Goal: Find specific page/section: Find specific page/section

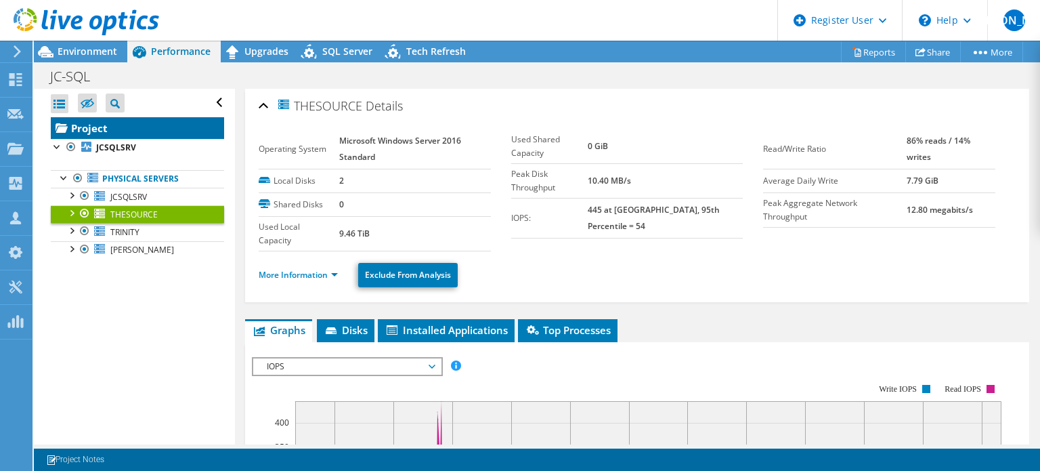
click at [121, 122] on link "Project" at bounding box center [137, 128] width 173 height 22
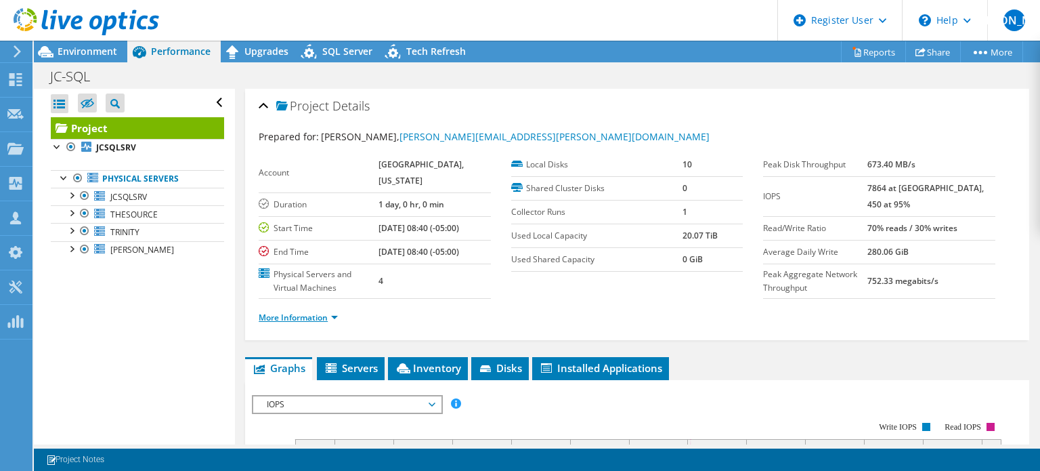
click at [308, 323] on link "More Information" at bounding box center [298, 317] width 79 height 12
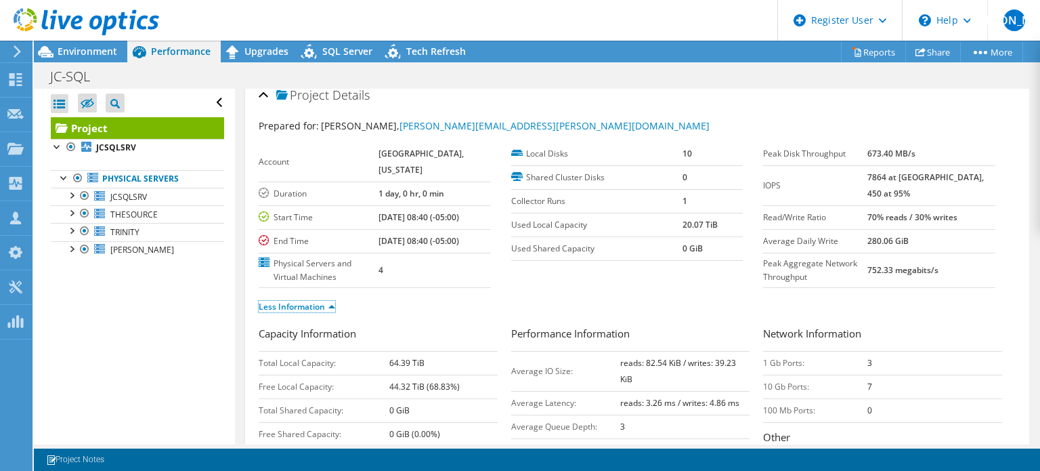
scroll to position [12, 0]
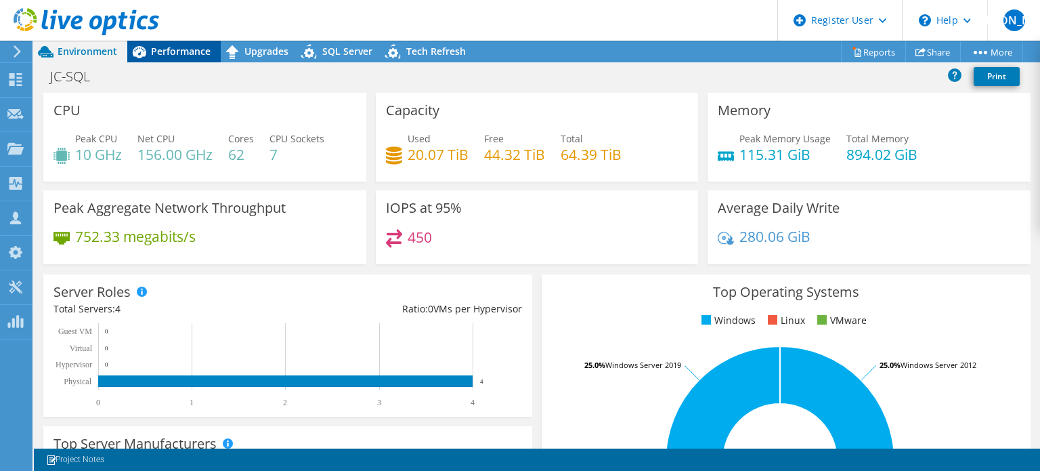
click at [179, 48] on span "Performance" at bounding box center [181, 51] width 60 height 13
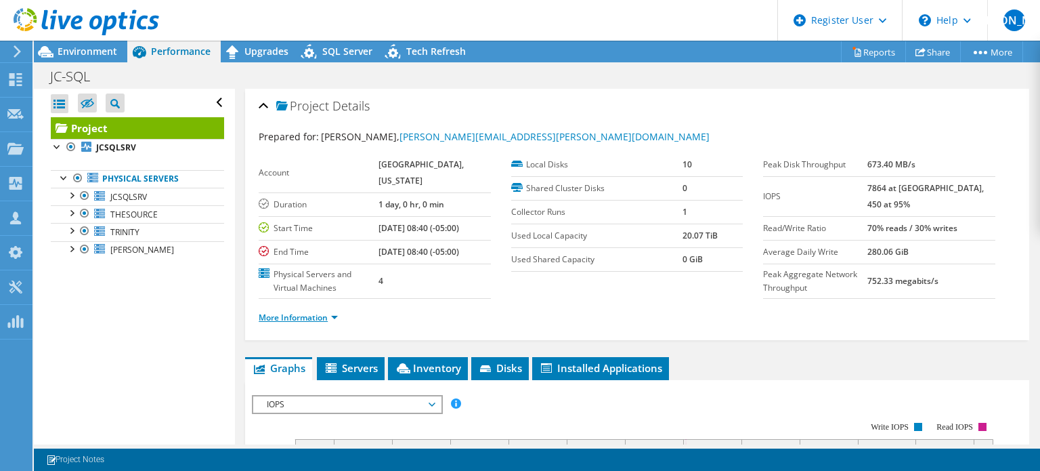
click at [306, 323] on link "More Information" at bounding box center [298, 317] width 79 height 12
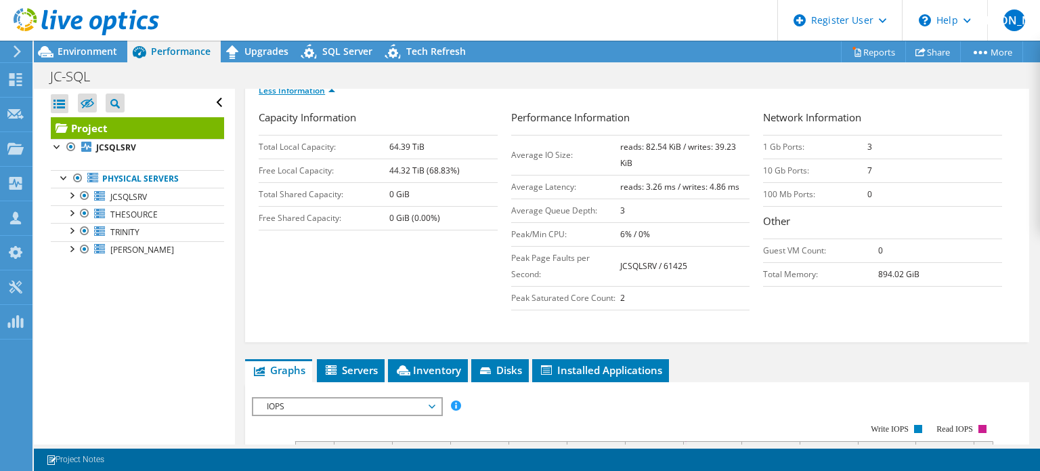
scroll to position [229, 0]
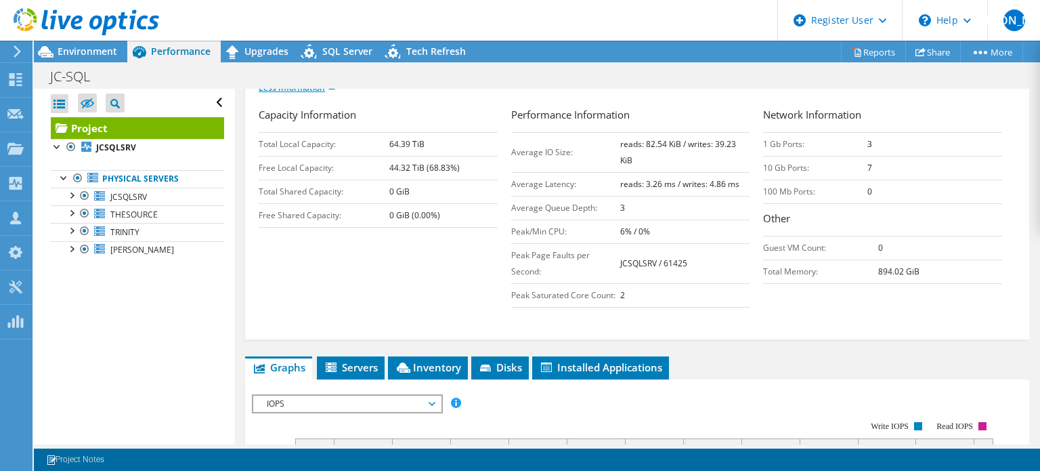
click at [306, 336] on div "Capacity Information Total Local Capacity: 64.39 TiB Free Local Capacity: 44.32…" at bounding box center [637, 221] width 757 height 229
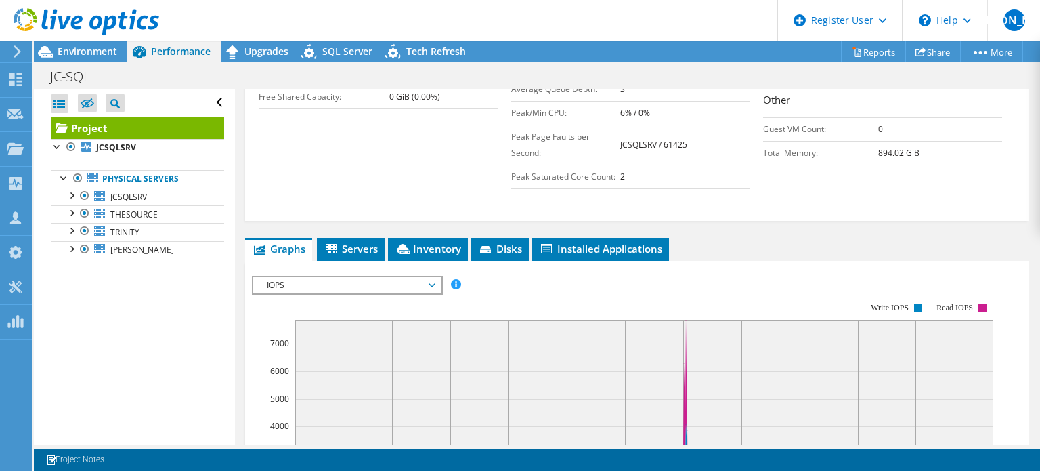
scroll to position [368, 0]
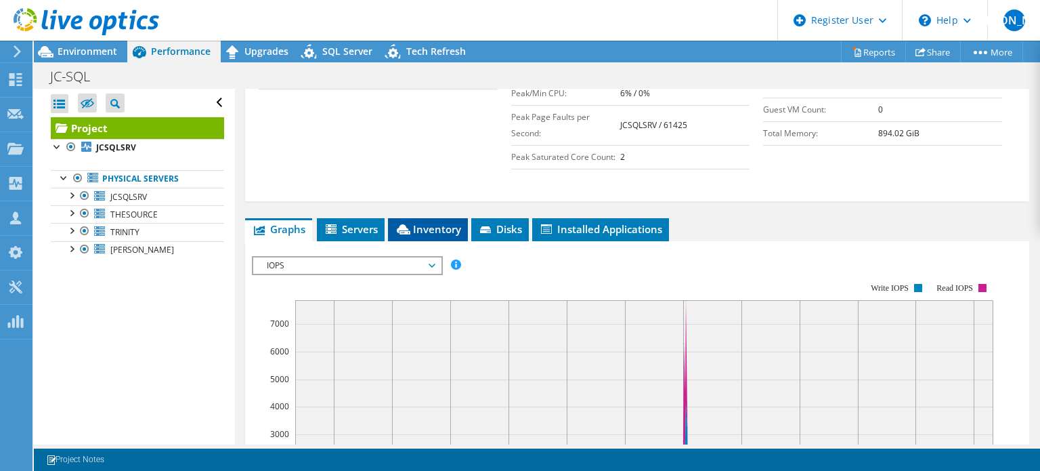
click at [430, 241] on li "Inventory" at bounding box center [428, 229] width 80 height 23
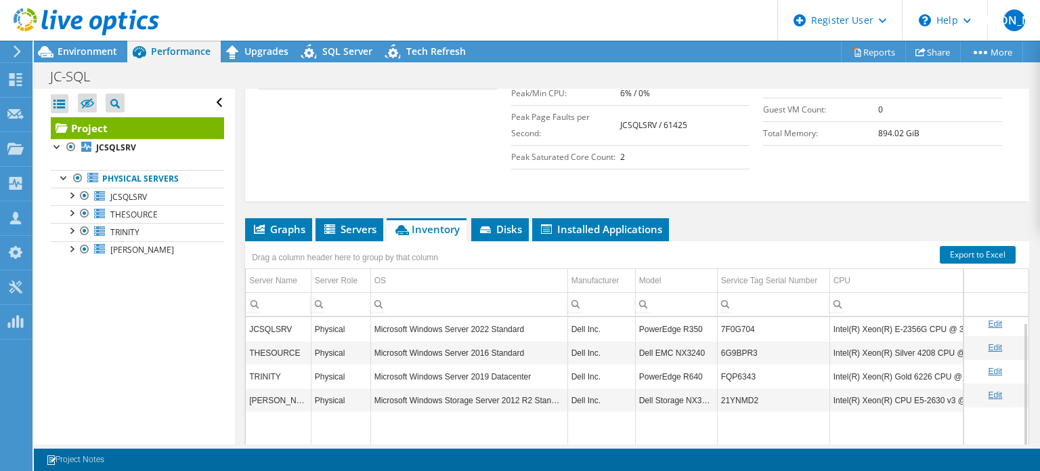
scroll to position [487, 0]
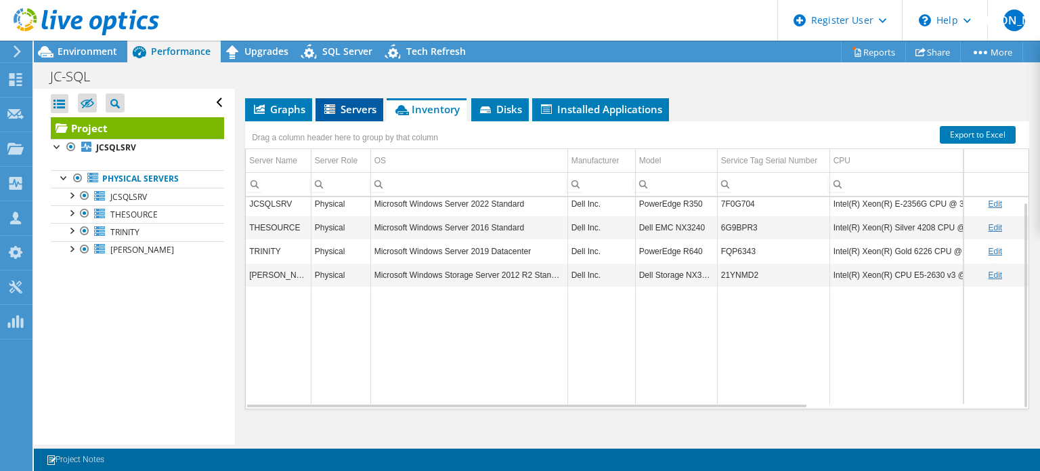
click at [344, 121] on li "Servers" at bounding box center [349, 109] width 68 height 23
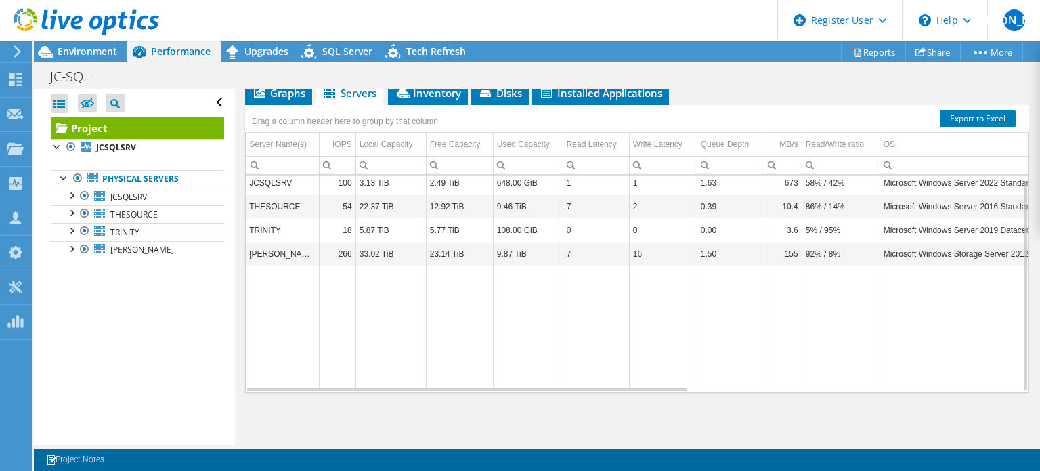
scroll to position [5, 0]
click at [160, 244] on link "CLYDE" at bounding box center [137, 250] width 173 height 18
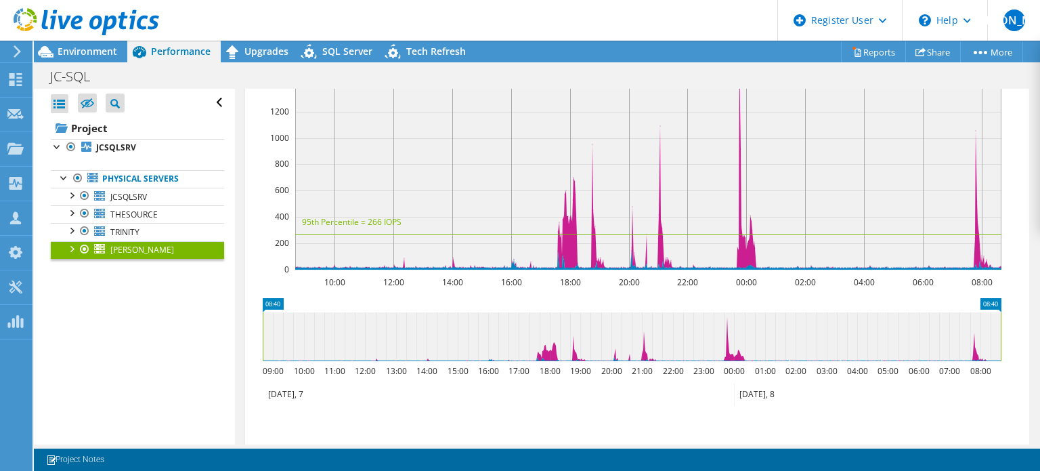
scroll to position [0, 0]
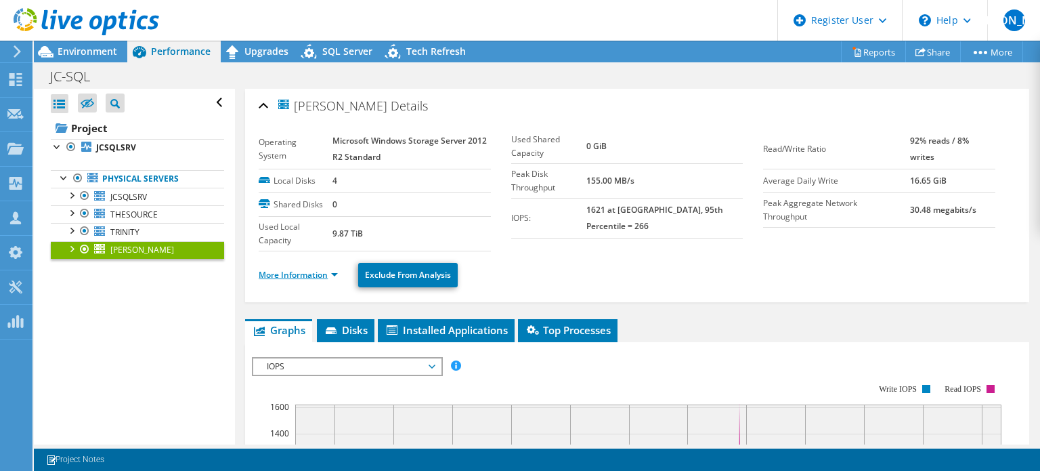
click at [300, 276] on link "More Information" at bounding box center [298, 275] width 79 height 12
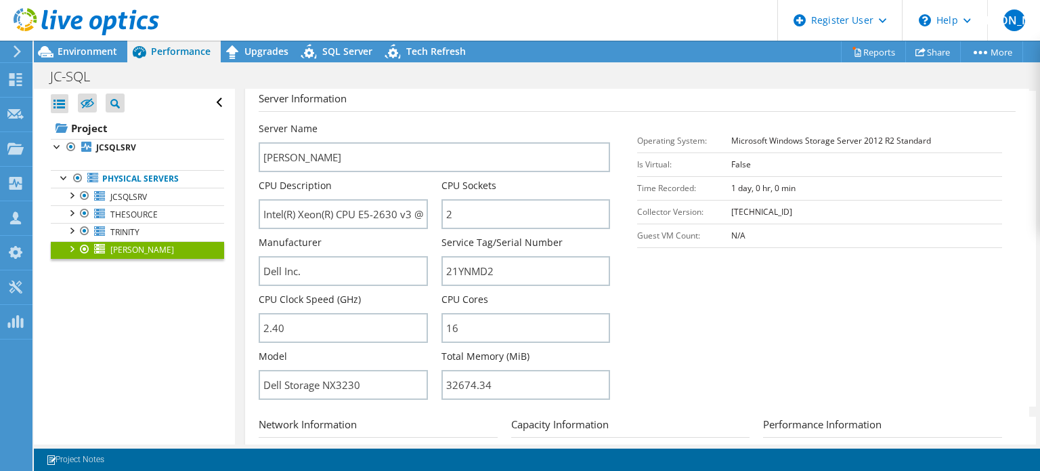
scroll to position [542, 0]
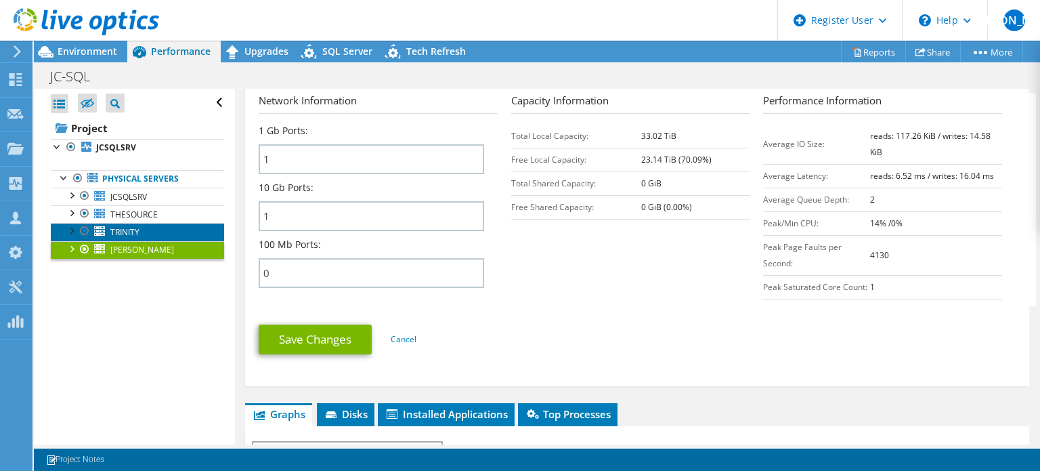
click at [131, 232] on span "TRINITY" at bounding box center [124, 232] width 29 height 12
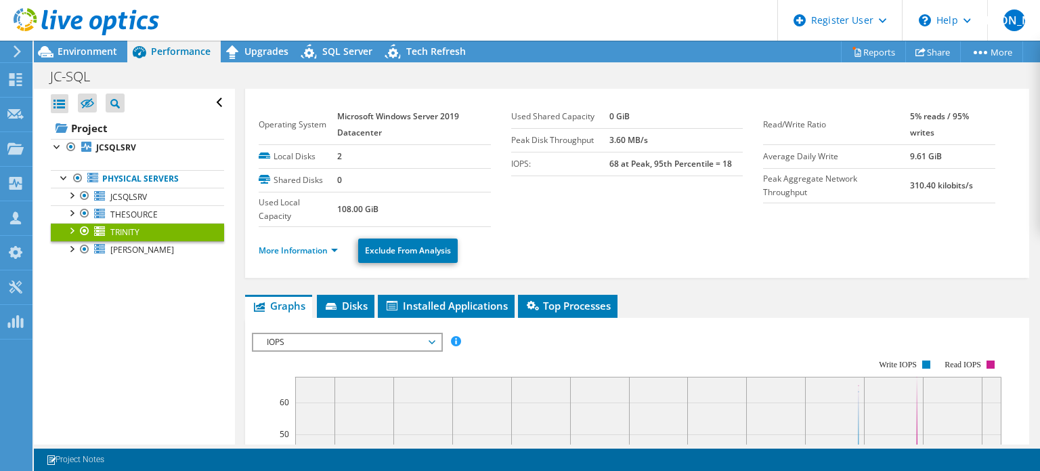
scroll to position [0, 0]
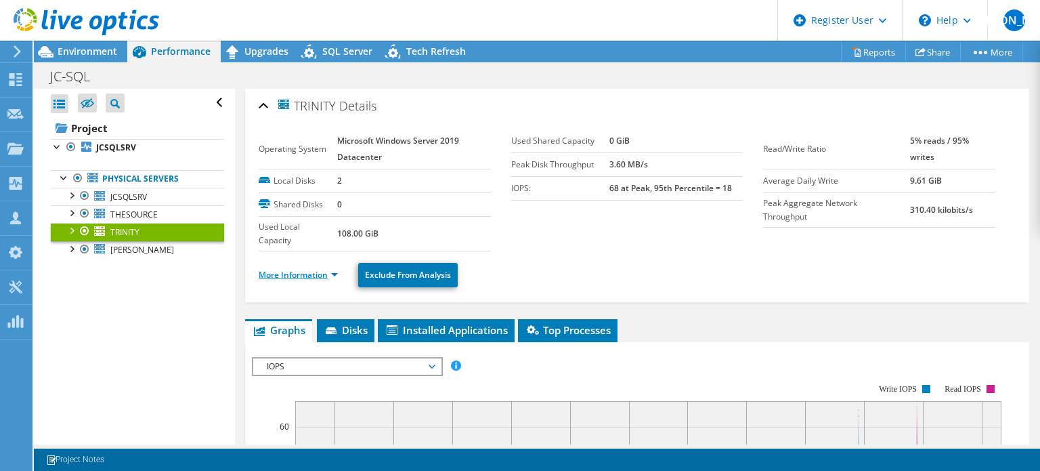
click at [324, 270] on link "More Information" at bounding box center [298, 275] width 79 height 12
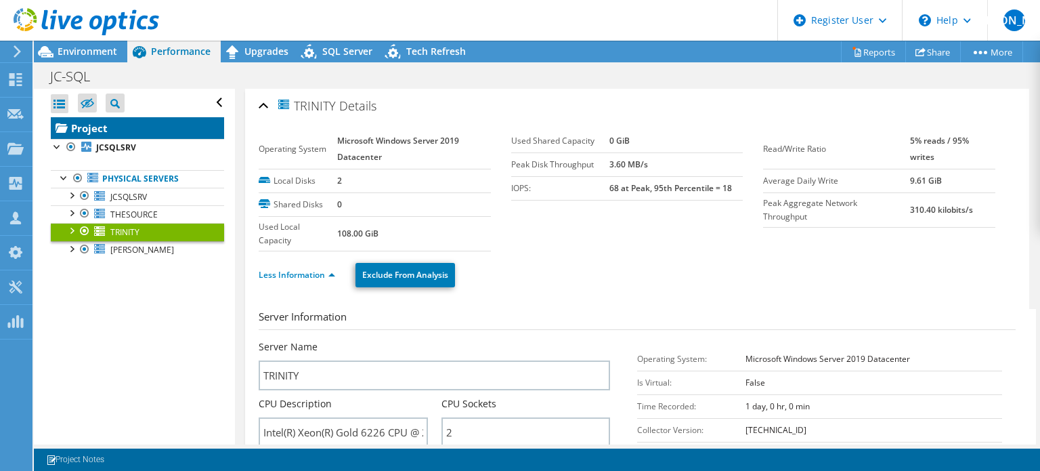
click at [183, 122] on link "Project" at bounding box center [137, 128] width 173 height 22
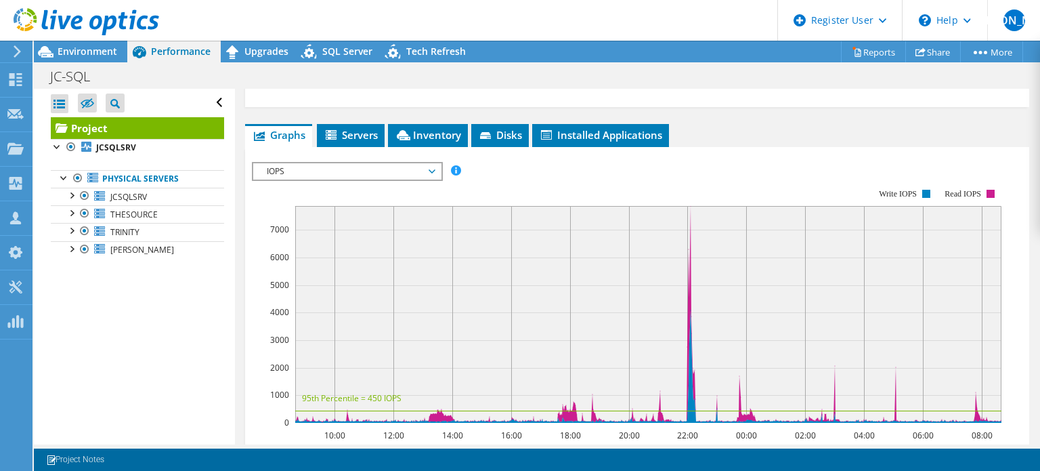
scroll to position [233, 0]
click at [426, 147] on li "Inventory" at bounding box center [428, 135] width 80 height 23
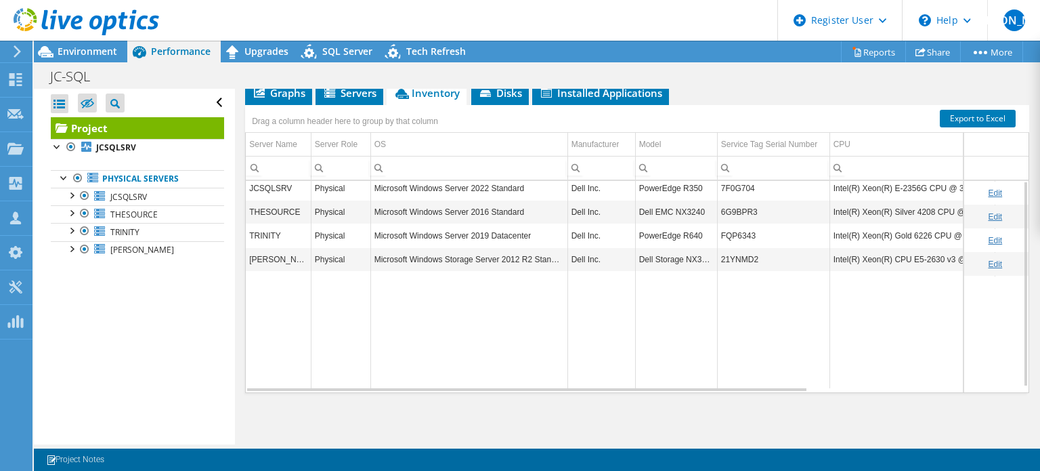
scroll to position [204, 0]
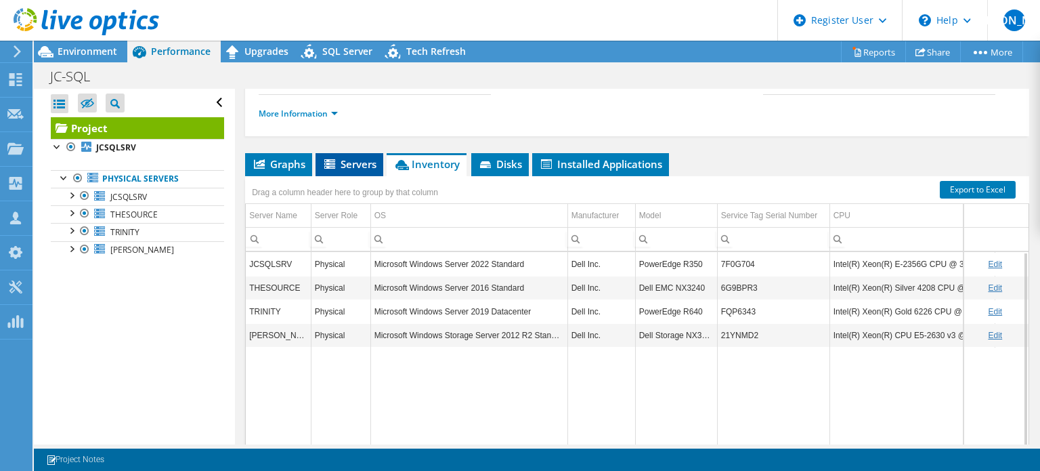
click at [355, 171] on span "Servers" at bounding box center [349, 164] width 54 height 14
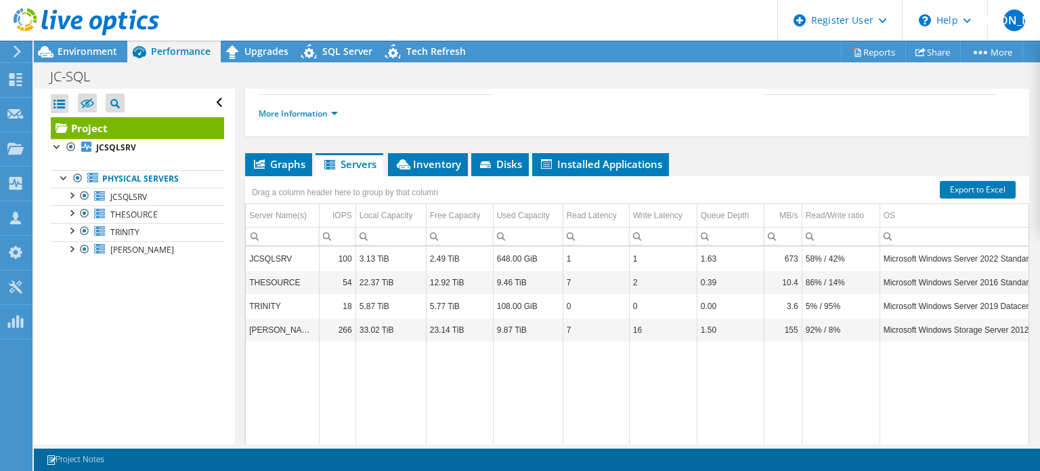
scroll to position [269, 0]
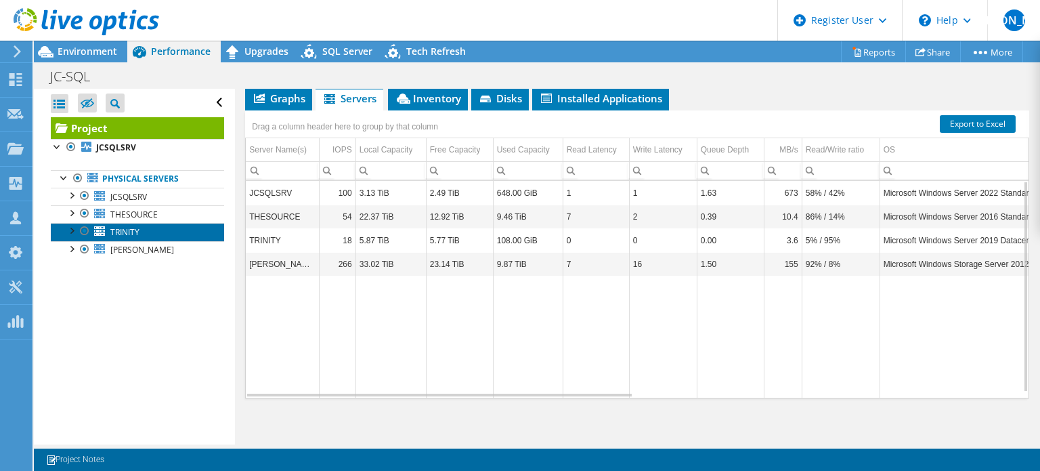
click at [188, 236] on link "TRINITY" at bounding box center [137, 232] width 173 height 18
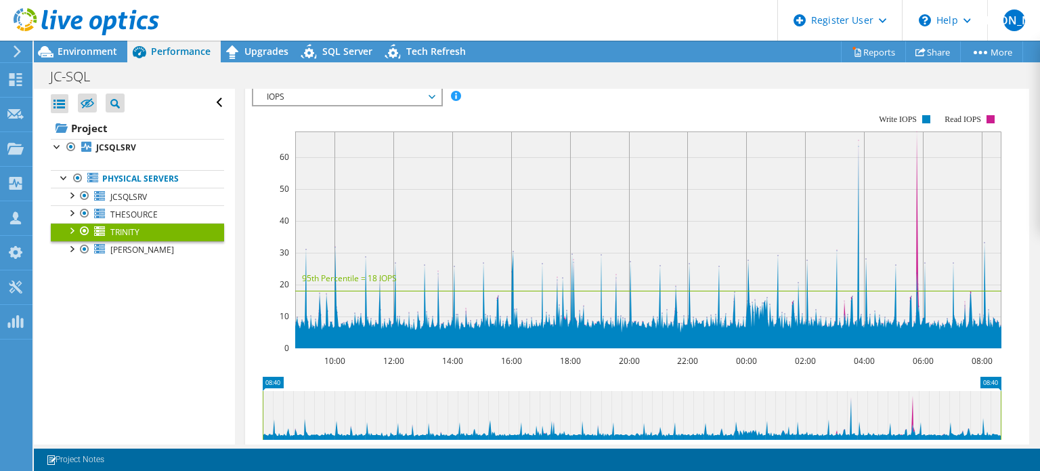
scroll to position [0, 0]
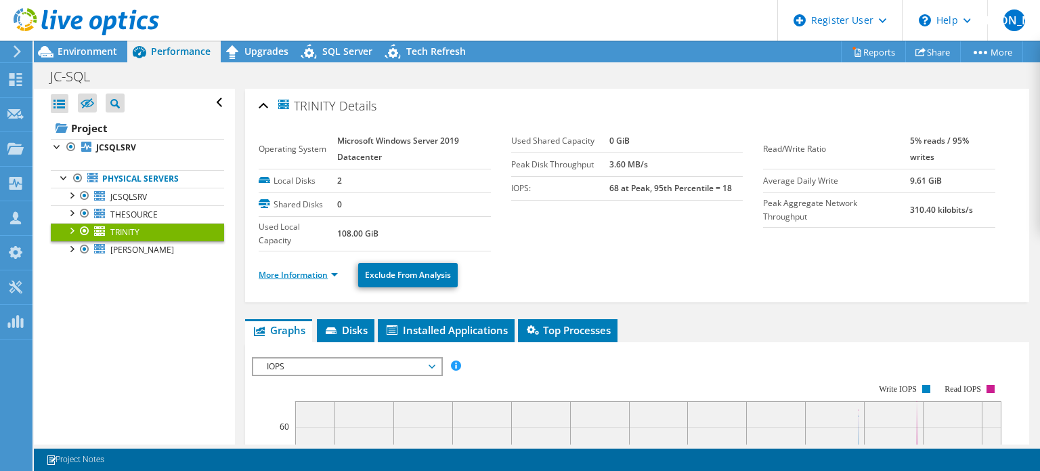
click at [280, 275] on link "More Information" at bounding box center [298, 275] width 79 height 12
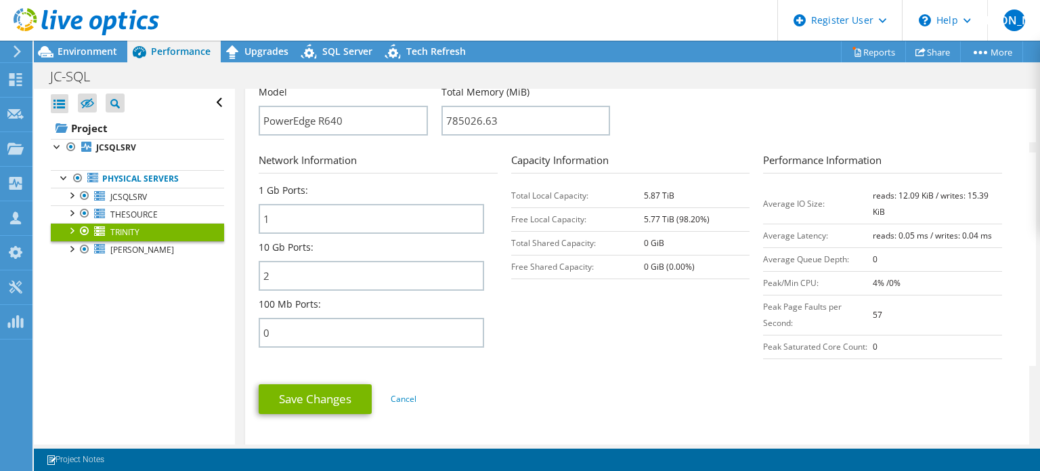
scroll to position [481, 0]
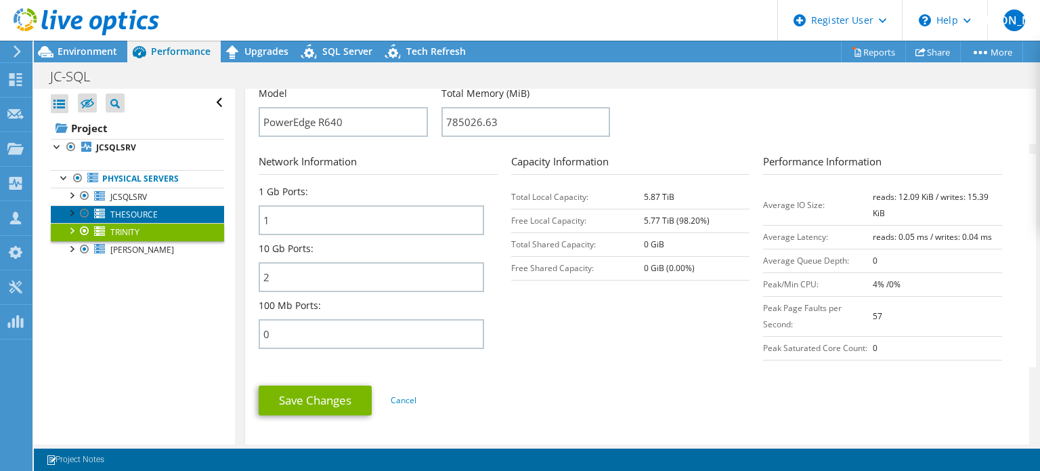
click at [157, 212] on link "THESOURCE" at bounding box center [137, 214] width 173 height 18
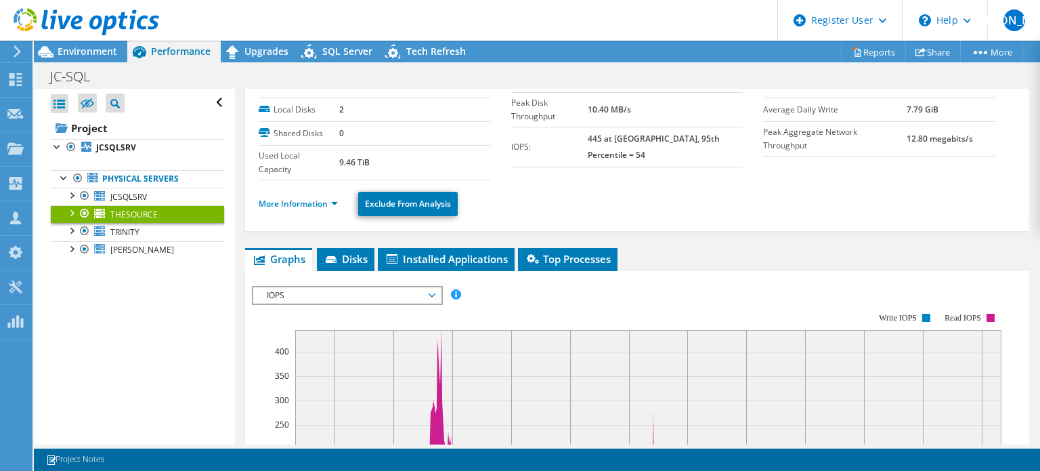
scroll to position [72, 0]
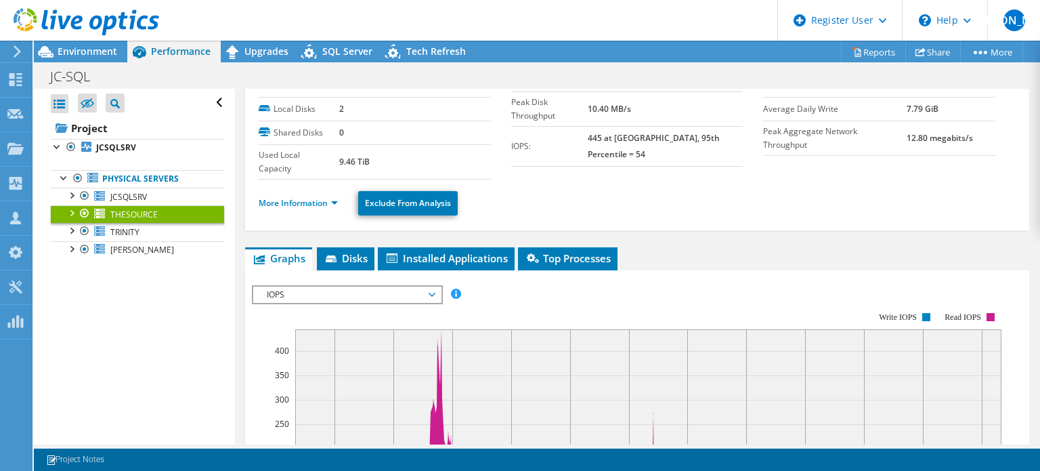
click at [416, 292] on span "IOPS" at bounding box center [347, 294] width 174 height 16
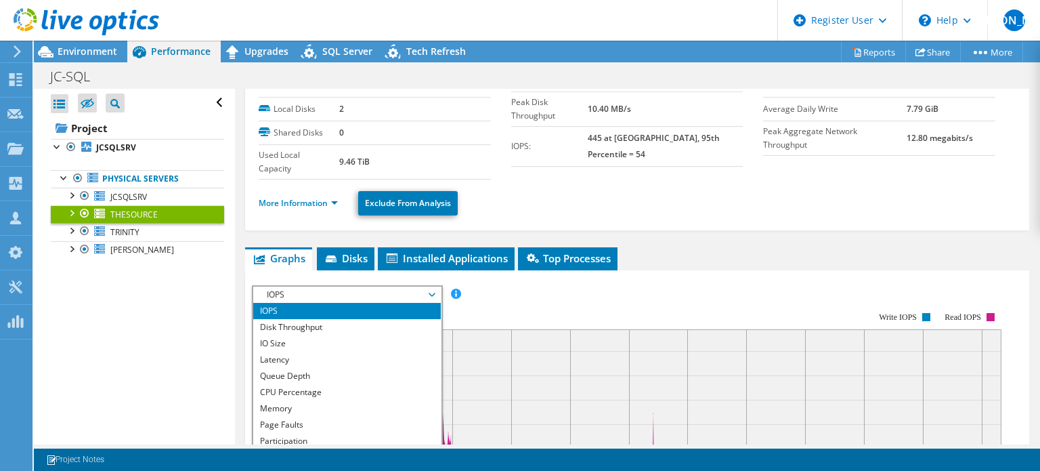
click at [513, 303] on rect at bounding box center [626, 428] width 749 height 271
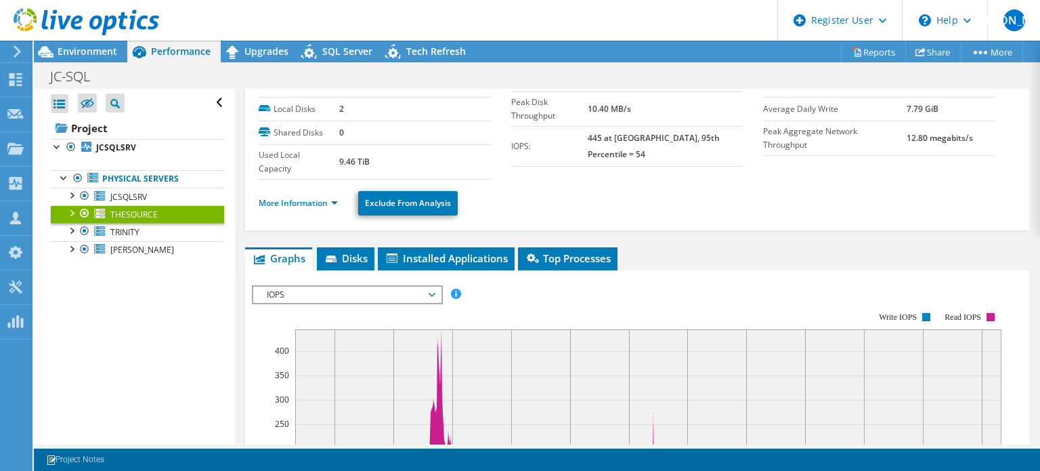
click at [418, 292] on span "IOPS" at bounding box center [347, 294] width 174 height 16
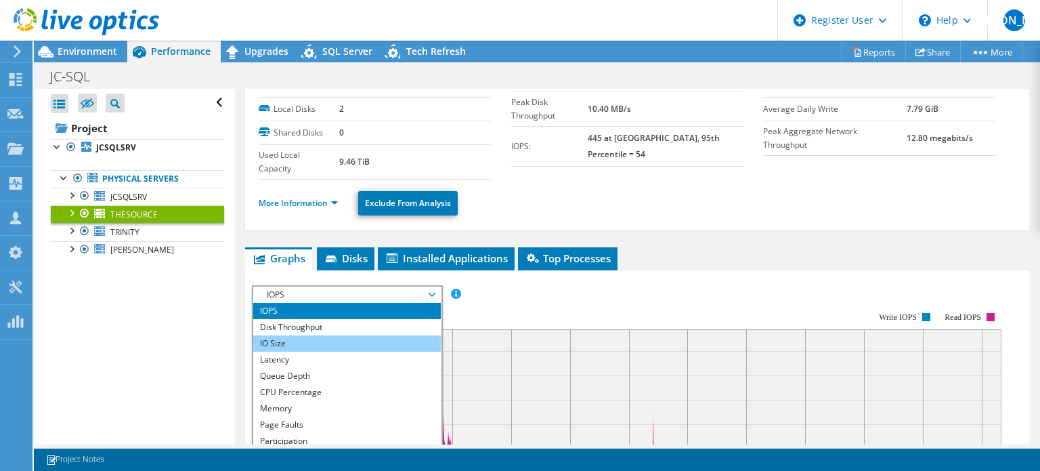
scroll to position [49, 0]
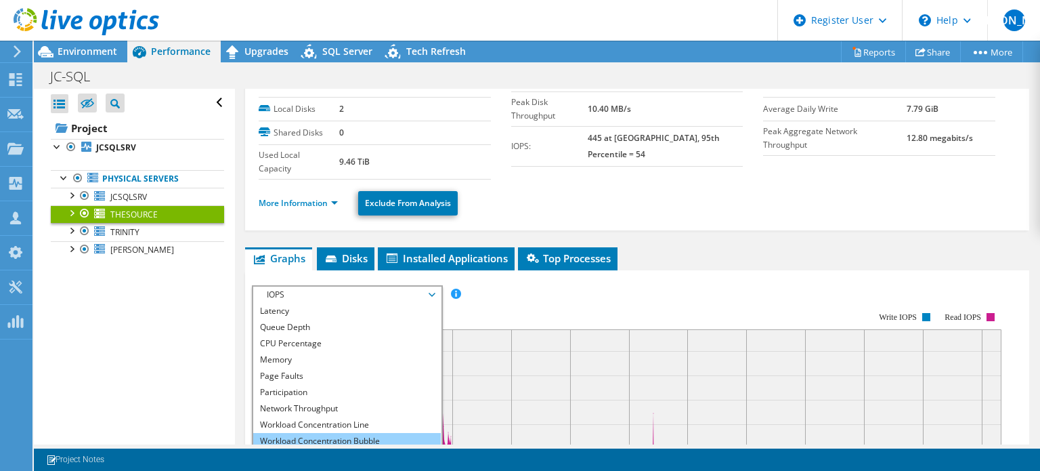
click at [376, 437] on li "Workload Concentration Bubble" at bounding box center [347, 441] width 188 height 16
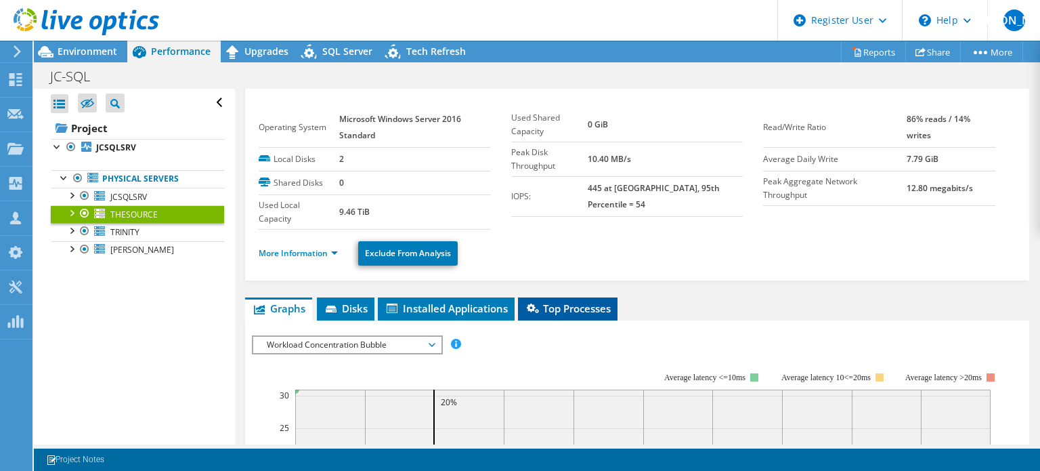
scroll to position [0, 0]
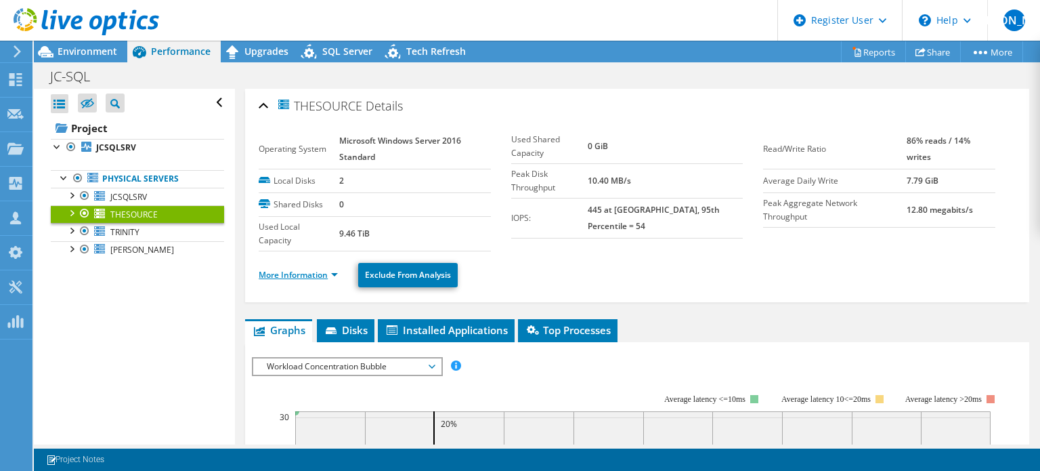
click at [335, 273] on link "More Information" at bounding box center [298, 275] width 79 height 12
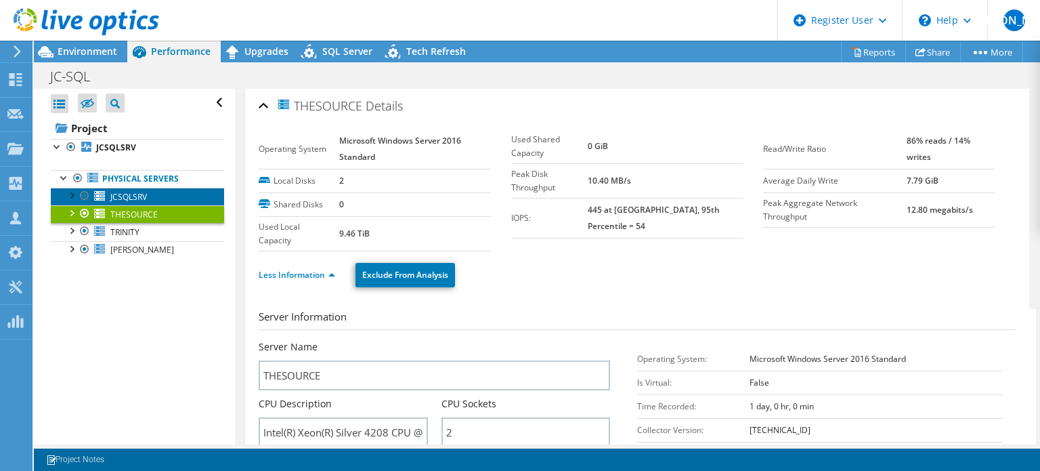
click at [136, 197] on span "JCSQLSRV" at bounding box center [128, 197] width 37 height 12
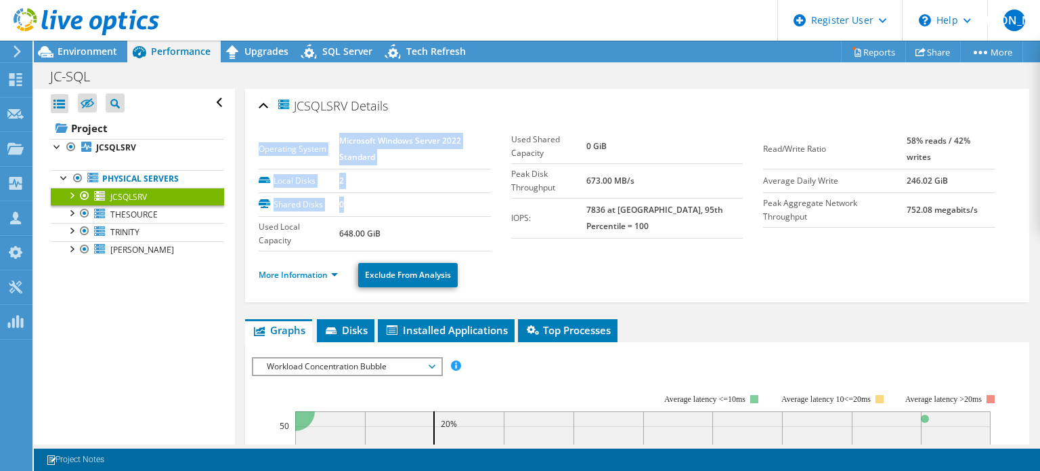
drag, startPoint x: 534, startPoint y: 114, endPoint x: 384, endPoint y: 215, distance: 181.0
click at [384, 215] on div "JCSQLSRV Details Operating System Microsoft Windows Server 2022 Standard Local …" at bounding box center [637, 195] width 784 height 213
click at [384, 216] on td "648.00 GiB" at bounding box center [415, 233] width 152 height 35
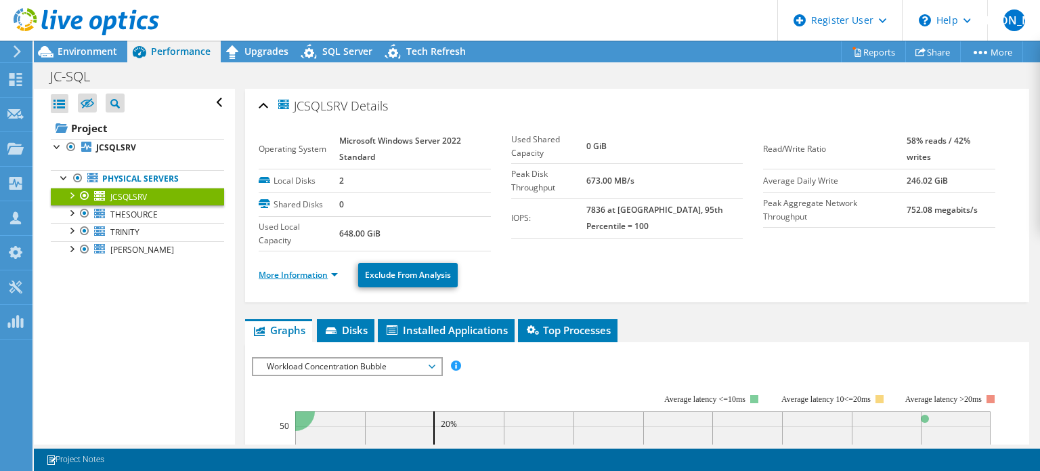
click at [307, 272] on link "More Information" at bounding box center [298, 275] width 79 height 12
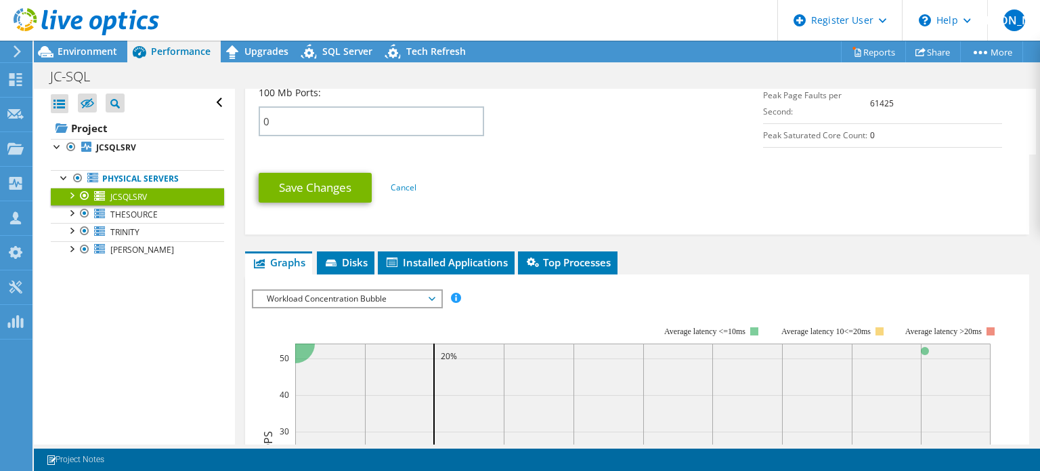
scroll to position [717, 0]
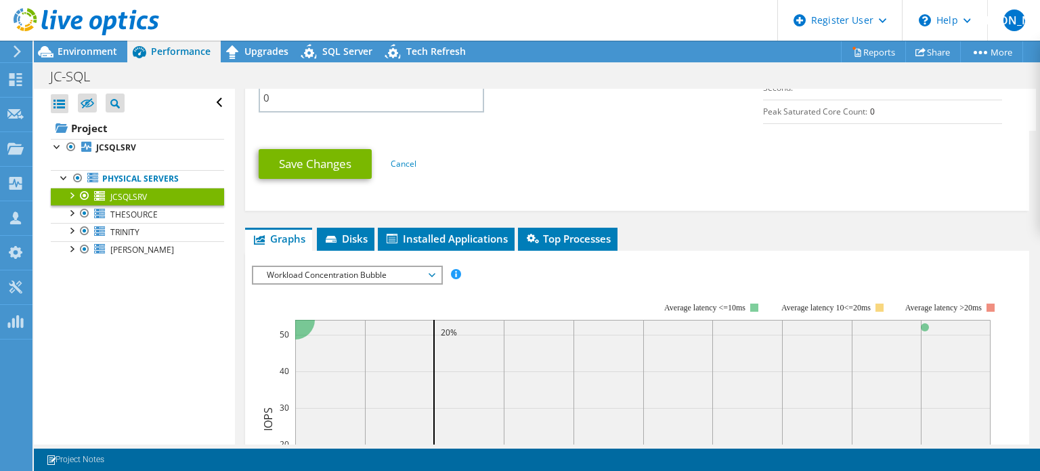
click at [364, 271] on span "Workload Concentration Bubble" at bounding box center [347, 275] width 174 height 16
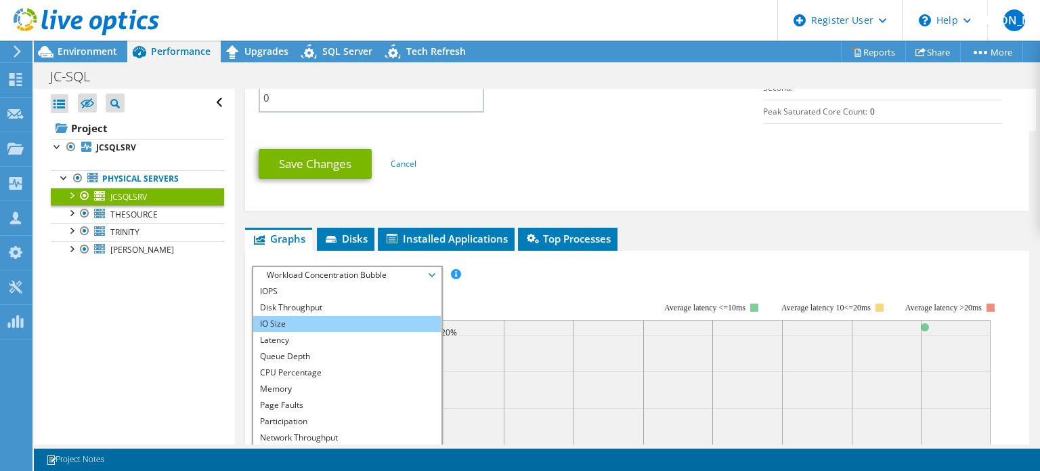
scroll to position [0, 0]
click at [266, 315] on li "IO Size" at bounding box center [347, 323] width 188 height 16
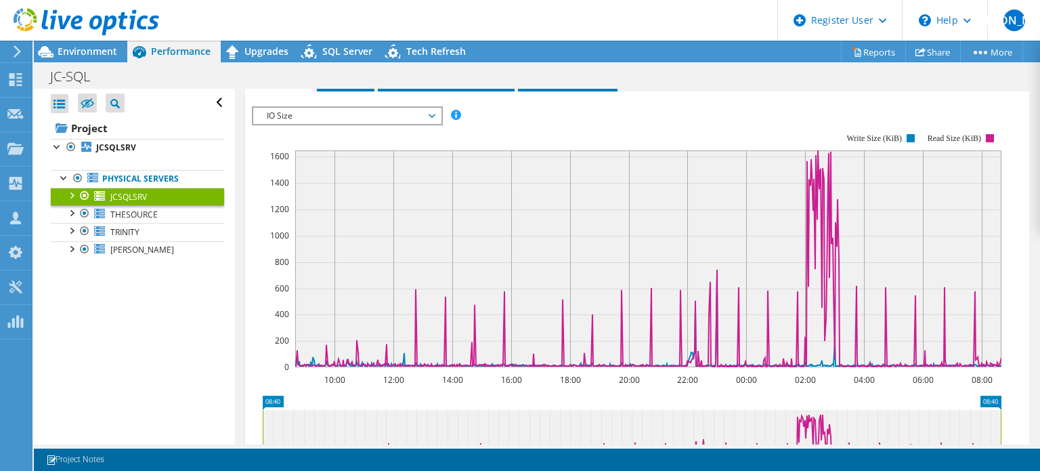
scroll to position [731, 0]
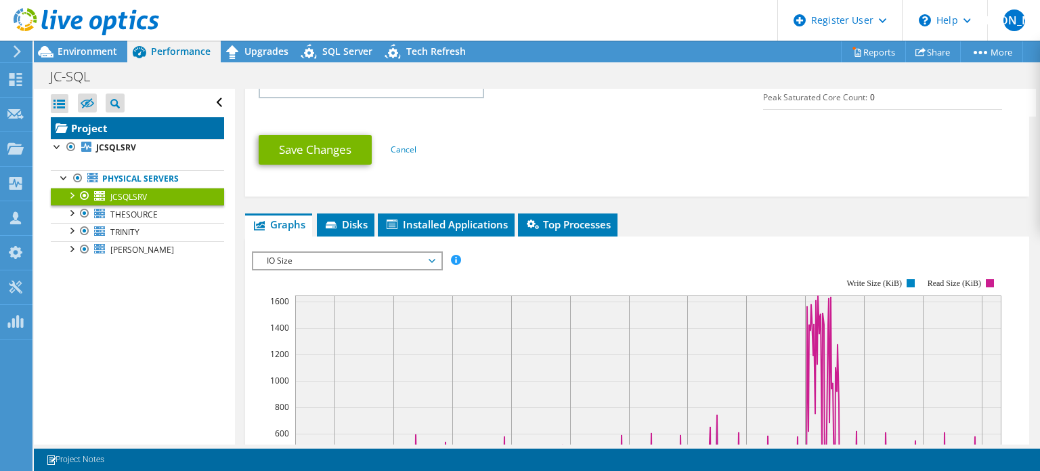
click at [146, 129] on link "Project" at bounding box center [137, 128] width 173 height 22
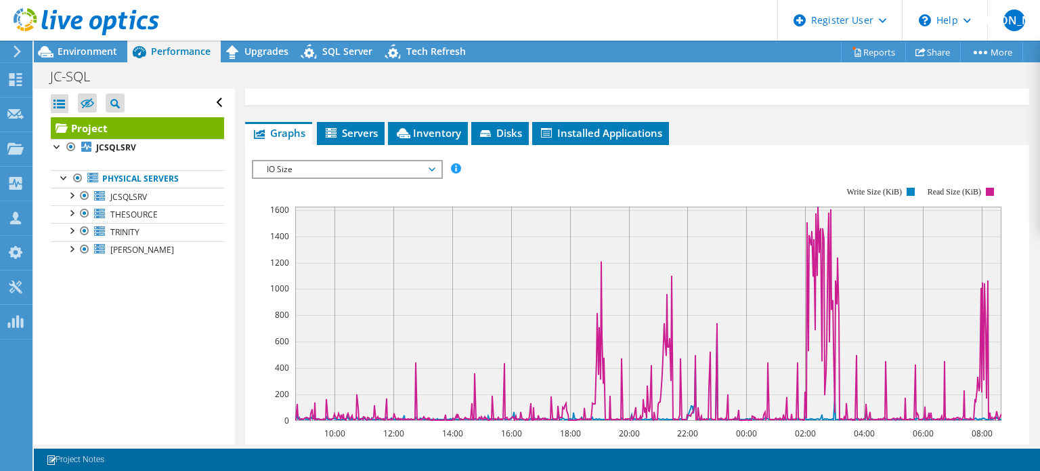
scroll to position [234, 0]
click at [439, 140] on span "Inventory" at bounding box center [428, 134] width 66 height 14
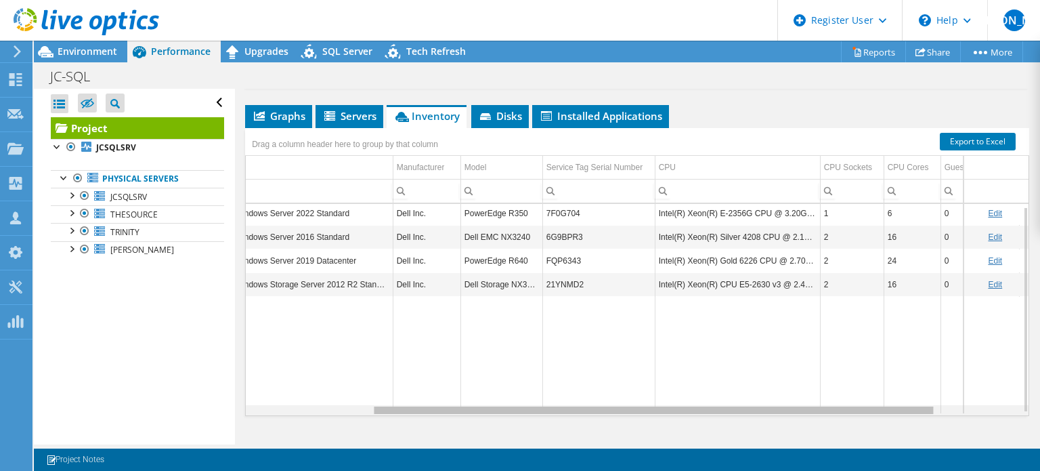
scroll to position [0, 0]
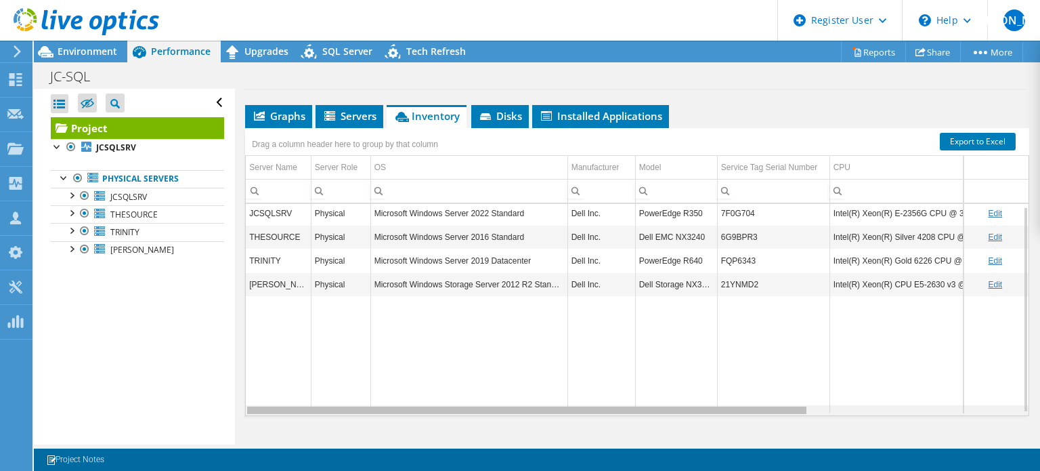
drag, startPoint x: 762, startPoint y: 442, endPoint x: 730, endPoint y: 420, distance: 39.1
click at [730, 420] on body "WU Dell User William Ugland William.Ugland@dell.com Dell My Profile Log Out \n …" at bounding box center [520, 235] width 1040 height 471
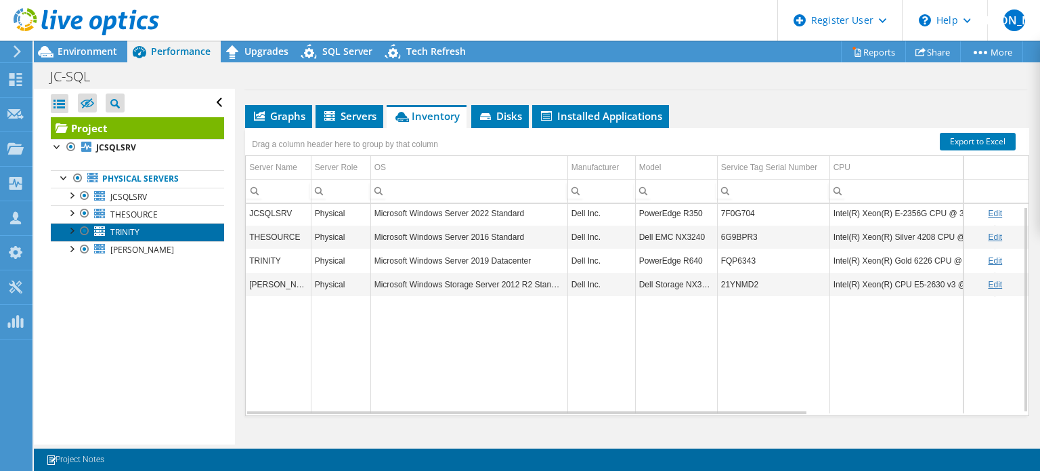
click at [162, 232] on link "TRINITY" at bounding box center [137, 232] width 173 height 18
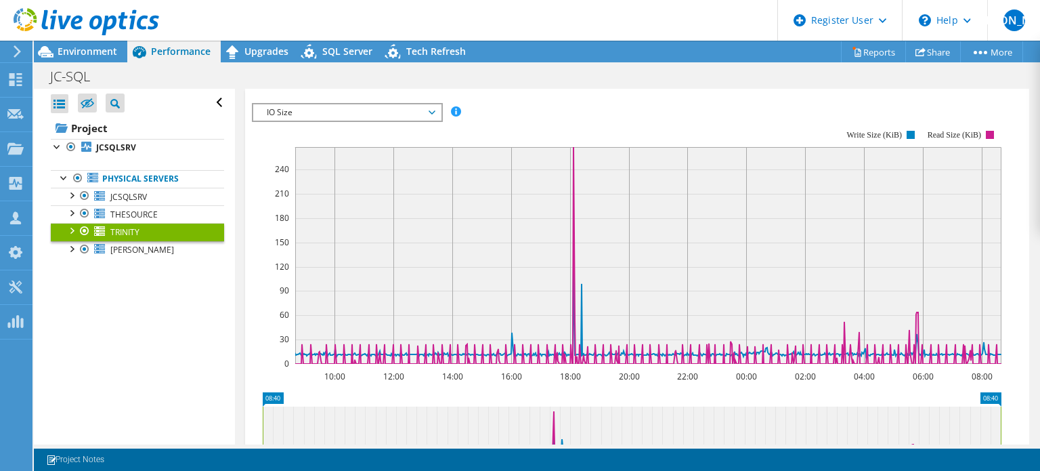
click at [338, 114] on span "IO Size" at bounding box center [347, 112] width 174 height 16
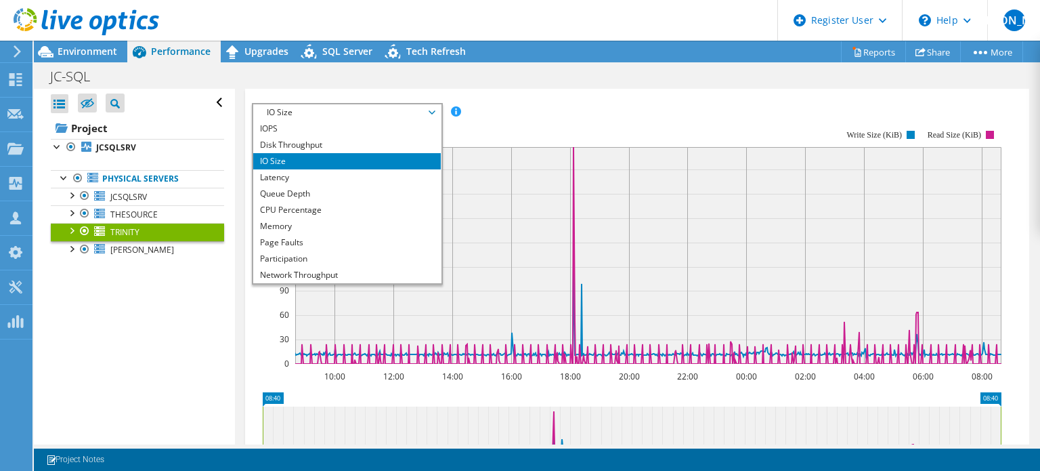
click at [528, 113] on rect at bounding box center [626, 246] width 749 height 271
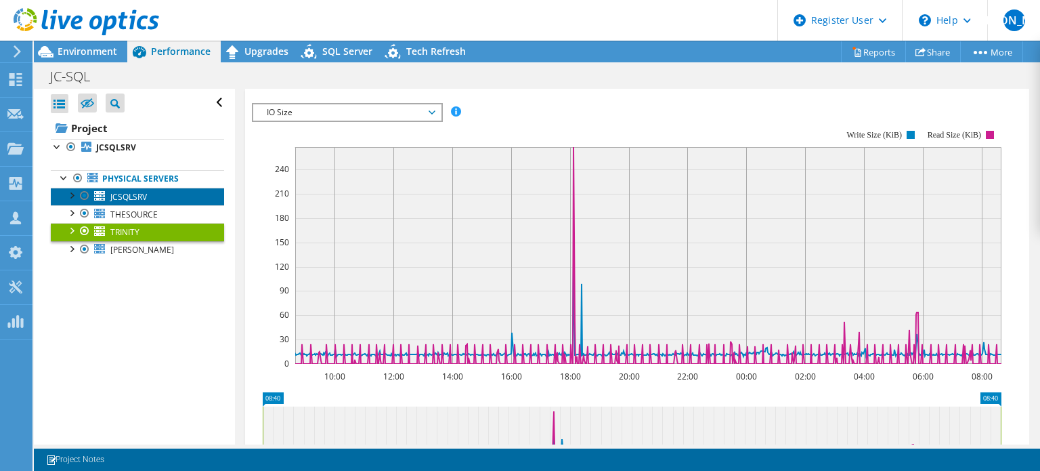
click at [152, 200] on link "JCSQLSRV" at bounding box center [137, 197] width 173 height 18
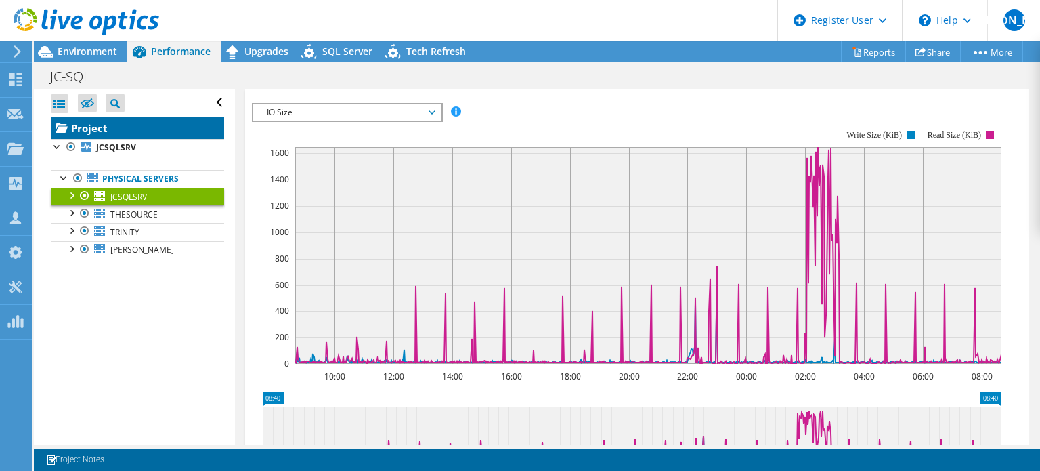
click at [122, 128] on link "Project" at bounding box center [137, 128] width 173 height 22
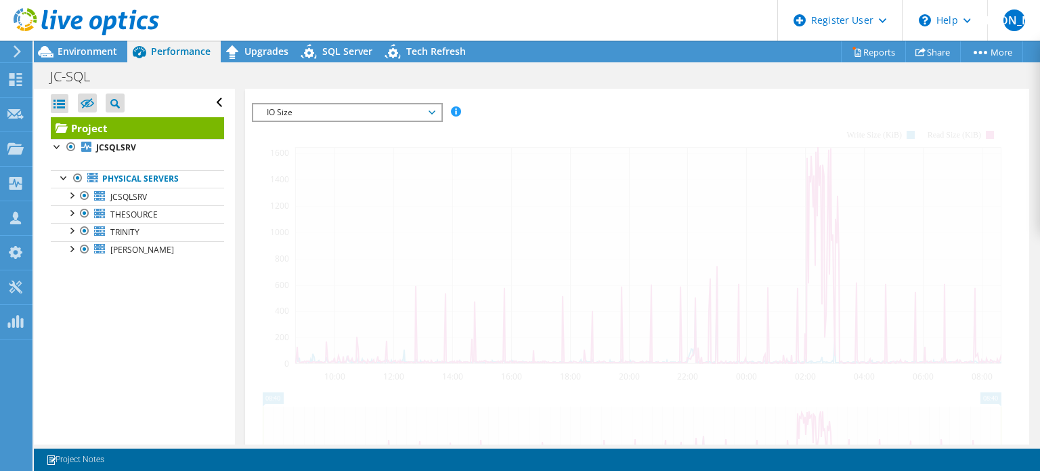
scroll to position [324, 0]
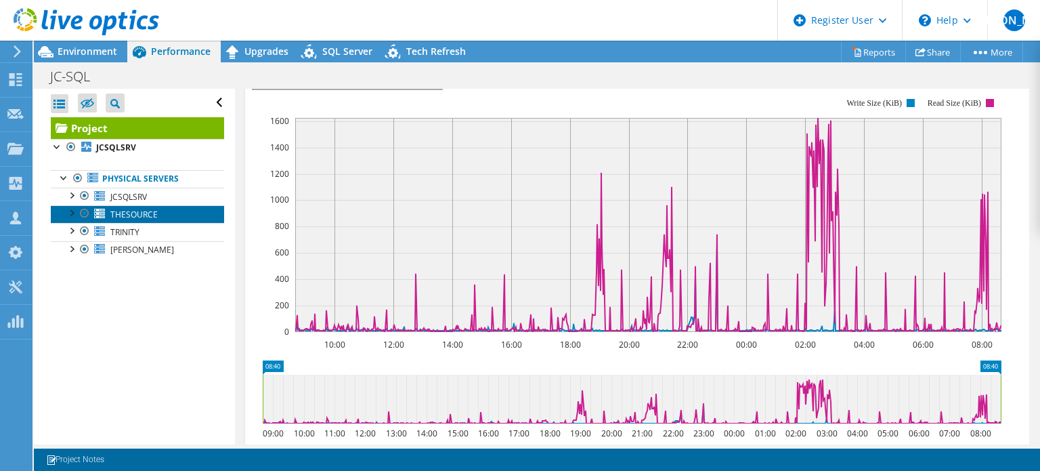
click at [180, 212] on link "THESOURCE" at bounding box center [137, 214] width 173 height 18
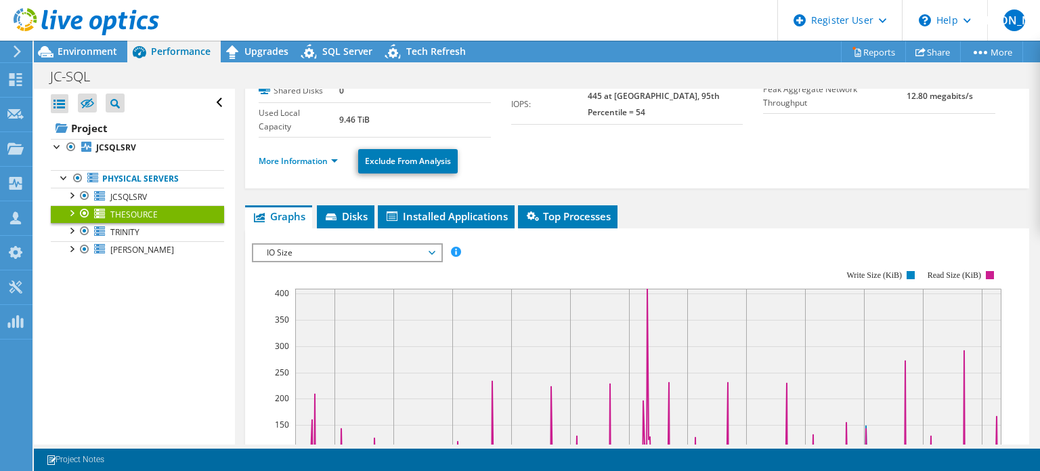
scroll to position [0, 0]
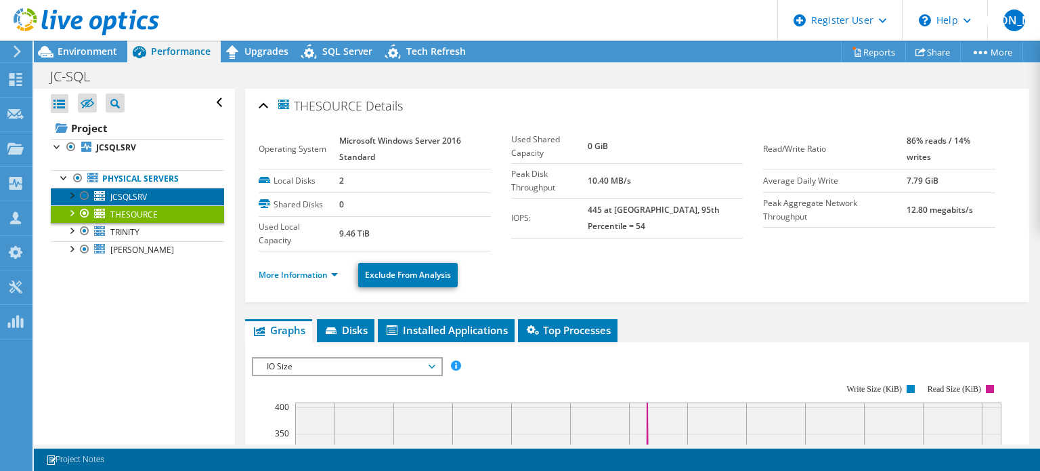
click at [139, 189] on link "JCSQLSRV" at bounding box center [137, 197] width 173 height 18
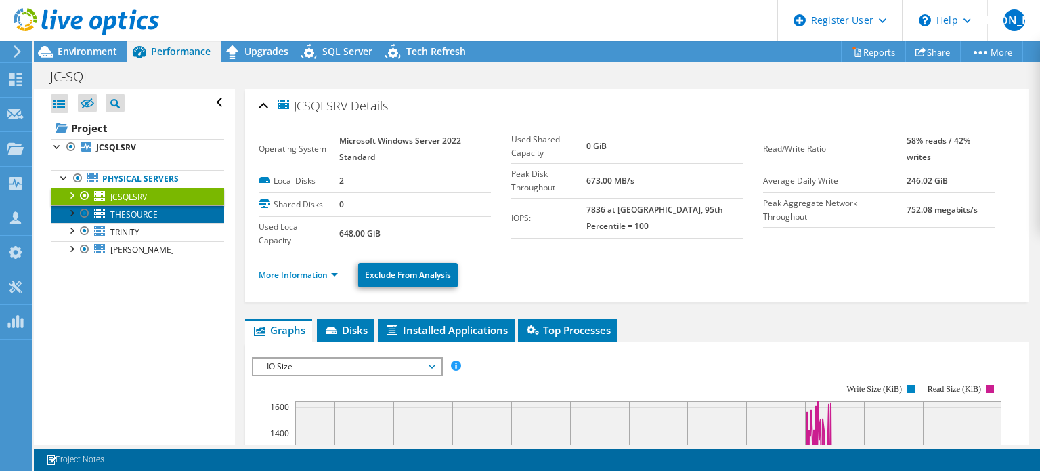
click at [128, 211] on span "THESOURCE" at bounding box center [133, 215] width 47 height 12
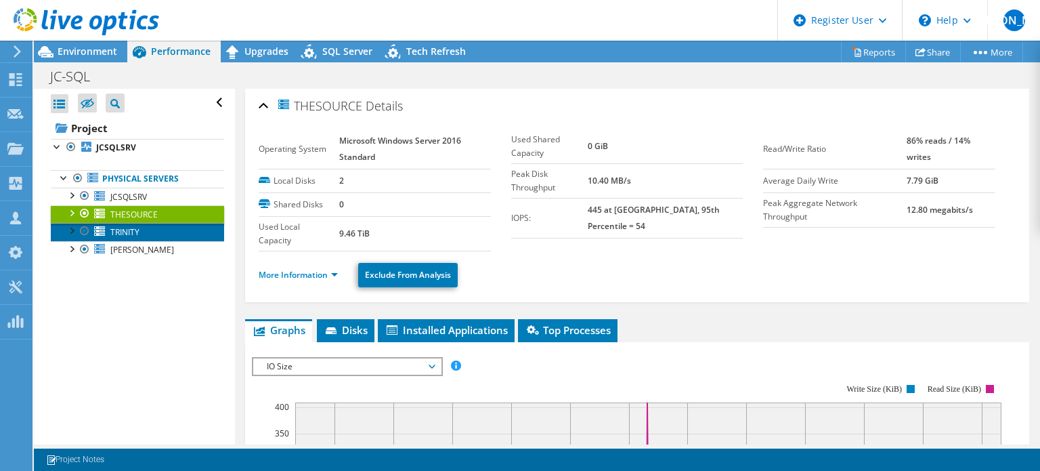
click at [125, 232] on span "TRINITY" at bounding box center [124, 232] width 29 height 12
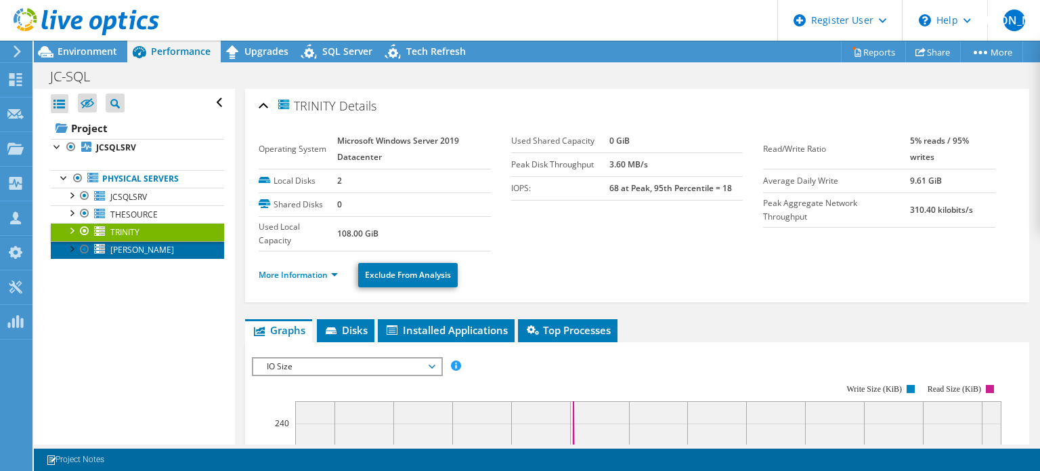
click at [125, 244] on span "CLYDE" at bounding box center [142, 250] width 64 height 12
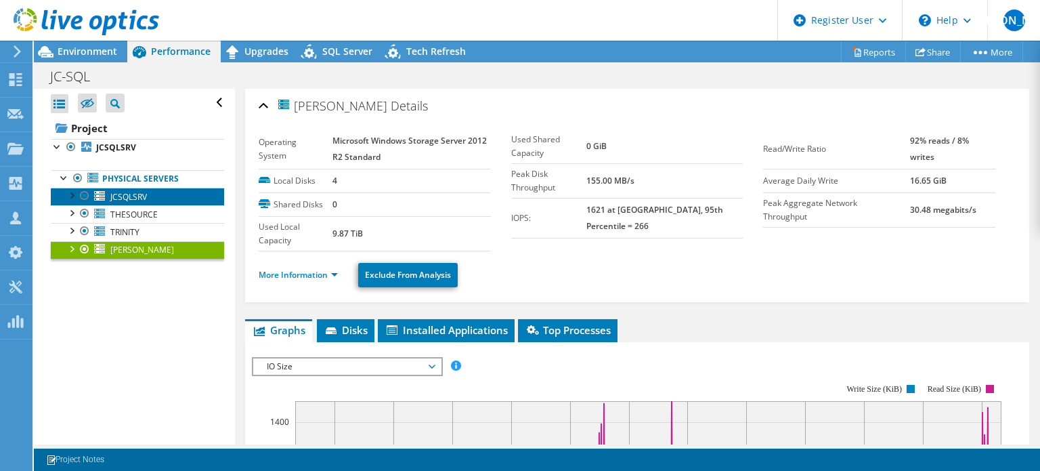
click at [125, 195] on span "JCSQLSRV" at bounding box center [128, 197] width 37 height 12
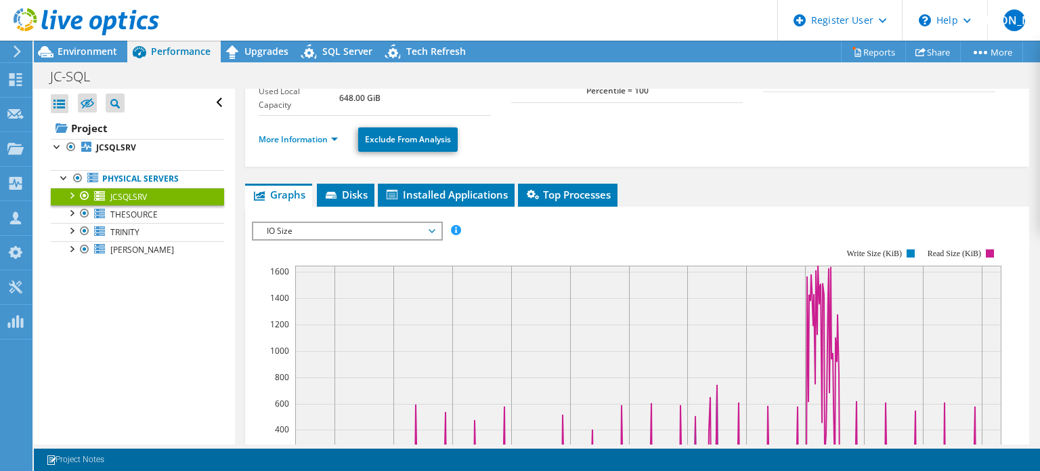
scroll to position [137, 0]
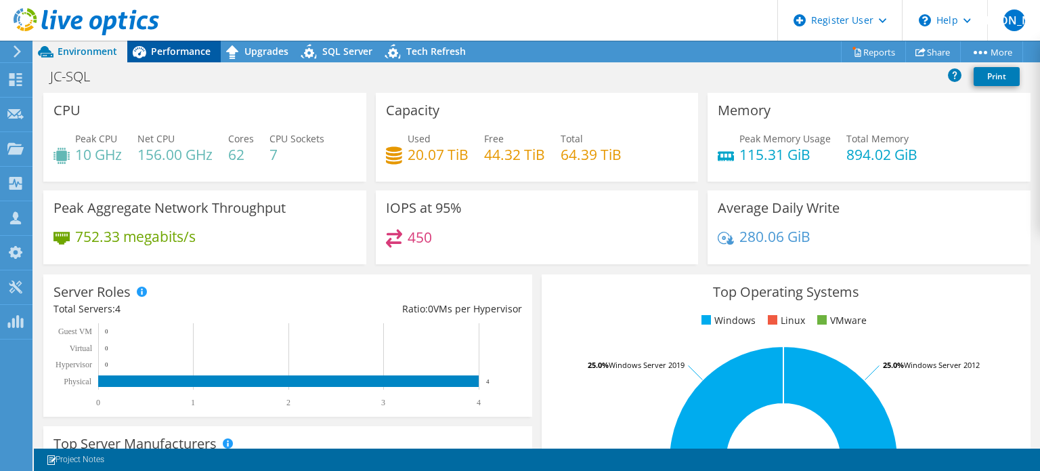
click at [181, 56] on span "Performance" at bounding box center [181, 51] width 60 height 13
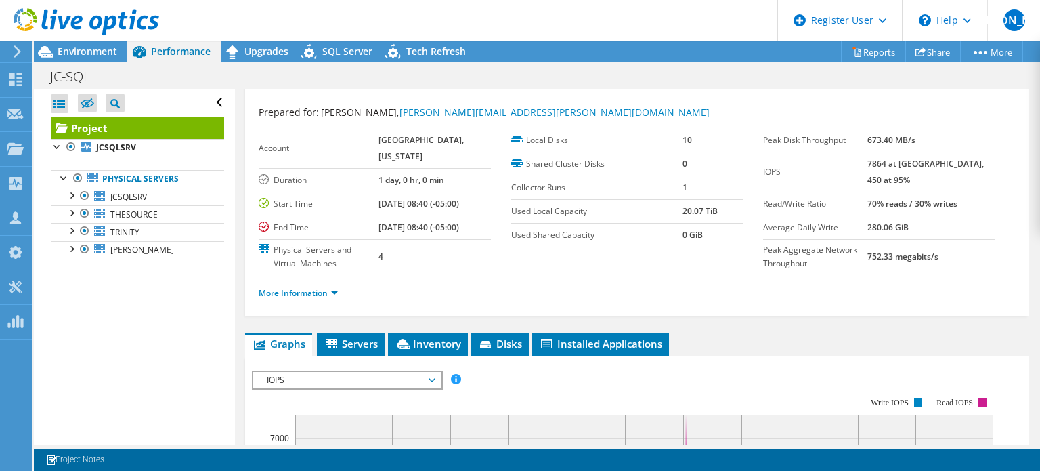
scroll to position [24, 0]
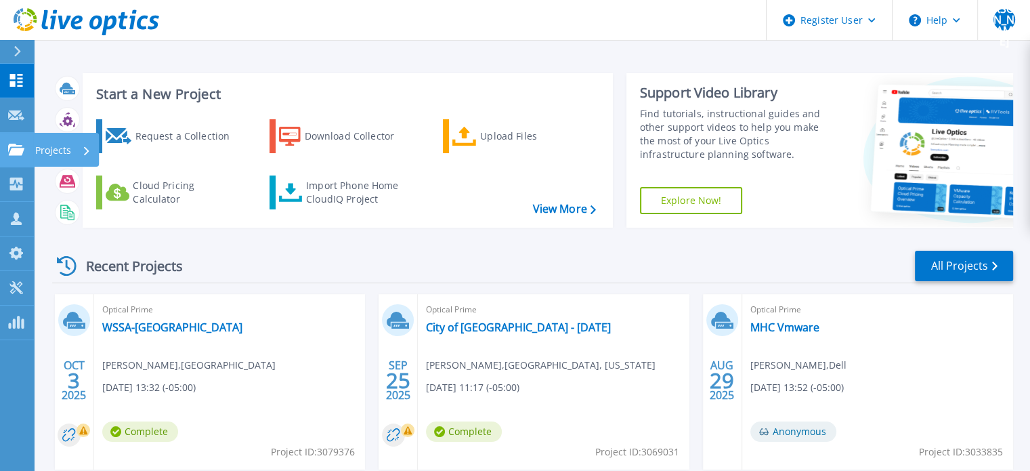
click at [11, 148] on icon at bounding box center [16, 150] width 16 height 12
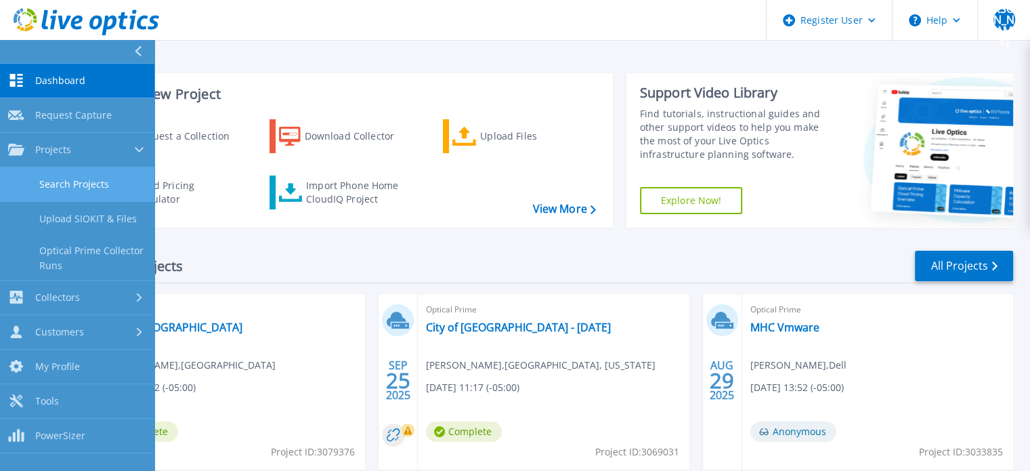
click at [77, 193] on link "Search Projects" at bounding box center [77, 184] width 154 height 35
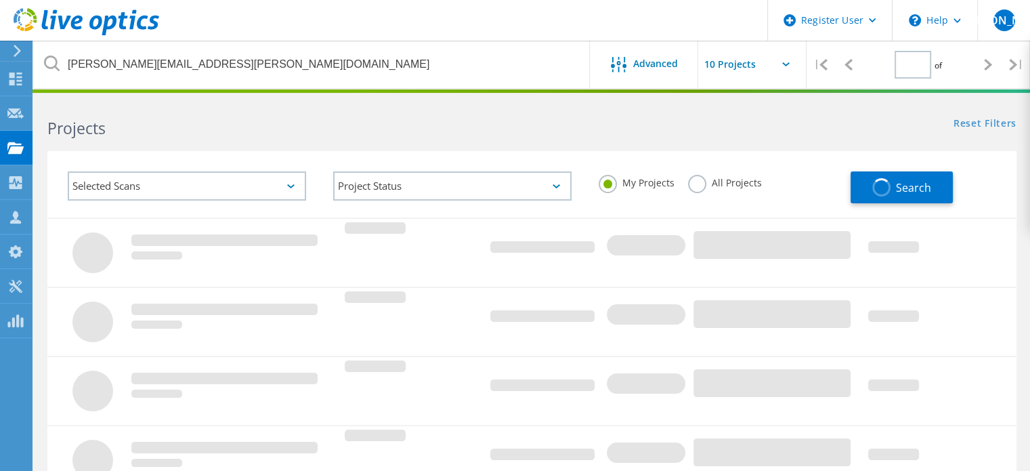
type input "1"
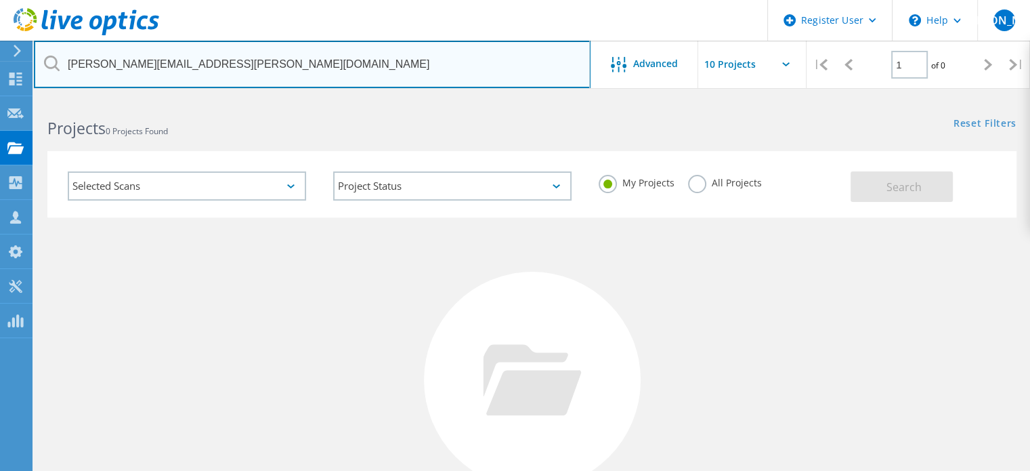
click at [146, 70] on input "[PERSON_NAME][EMAIL_ADDRESS][PERSON_NAME][DOMAIN_NAME]" at bounding box center [312, 64] width 556 height 47
paste input "dgriffin@lakemichigancollege.edu"
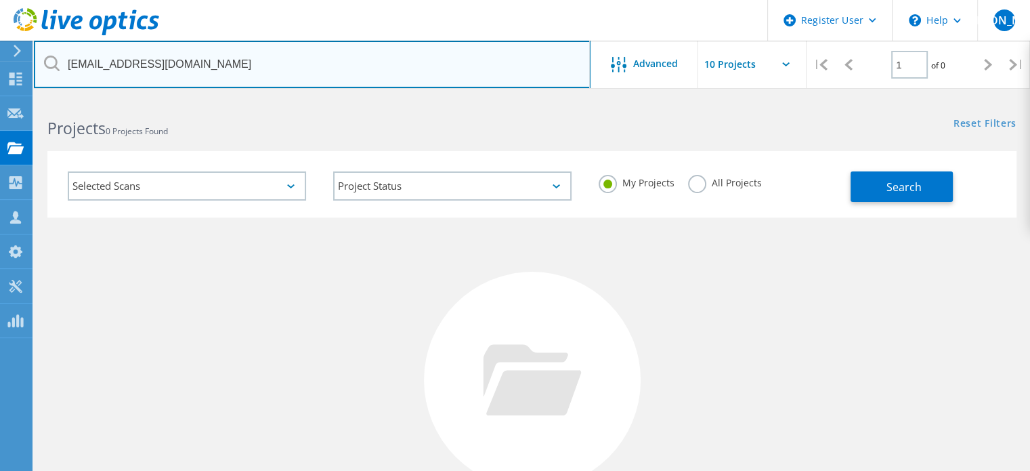
type input "dgriffin@lakemichigancollege.edu"
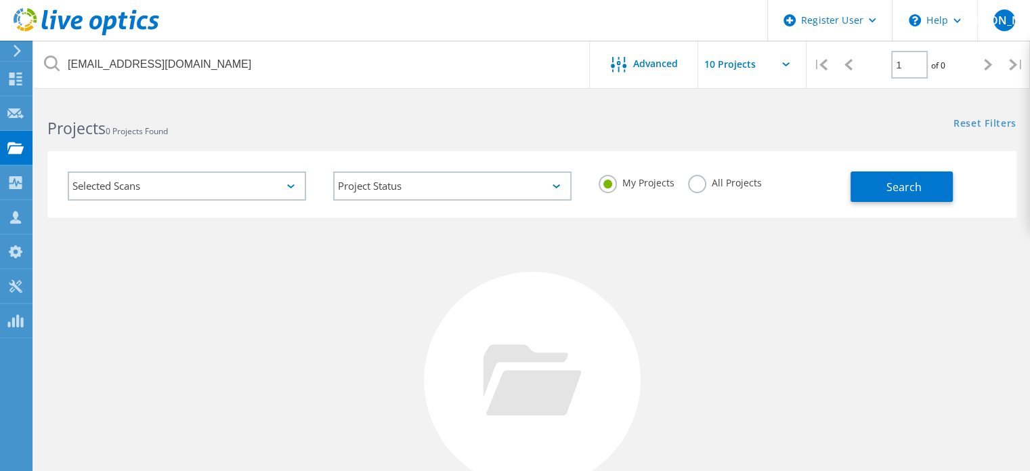
click at [718, 182] on label "All Projects" at bounding box center [725, 181] width 74 height 13
click at [0, 0] on input "All Projects" at bounding box center [0, 0] width 0 height 0
click at [851, 183] on button "Search" at bounding box center [901, 186] width 102 height 30
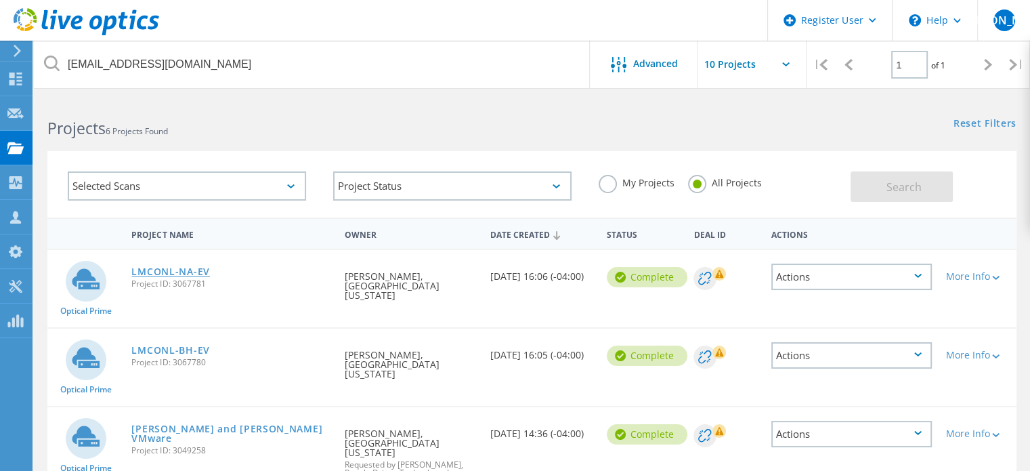
click at [158, 271] on link "LMCONL-NA-EV" at bounding box center [170, 271] width 78 height 9
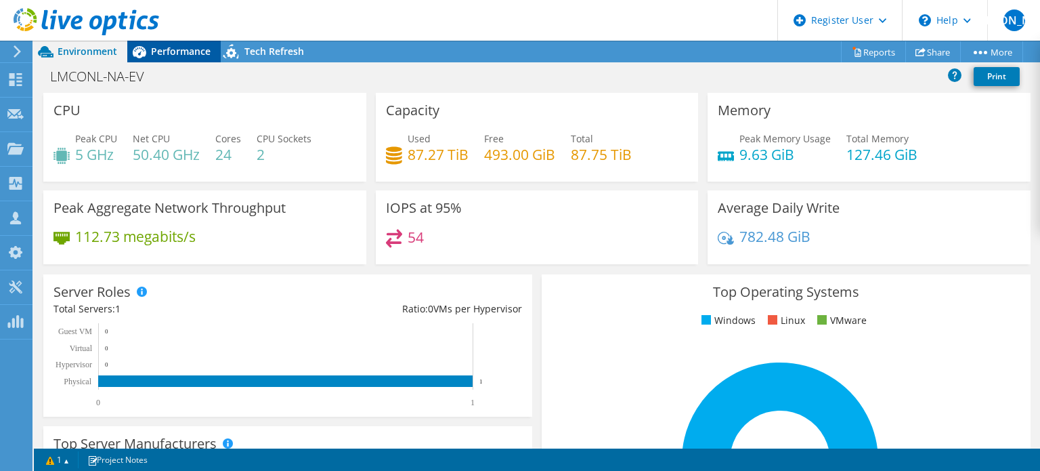
click at [168, 54] on span "Performance" at bounding box center [181, 51] width 60 height 13
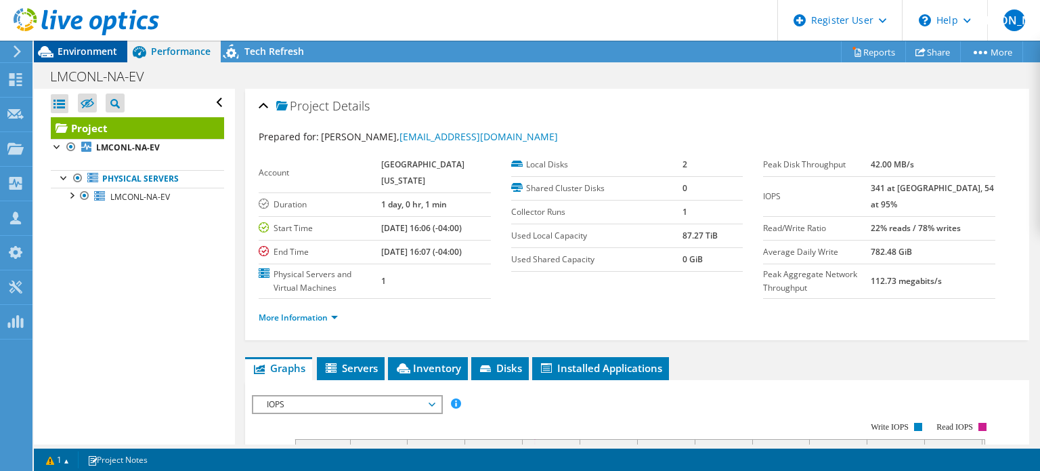
click at [79, 52] on span "Environment" at bounding box center [88, 51] width 60 height 13
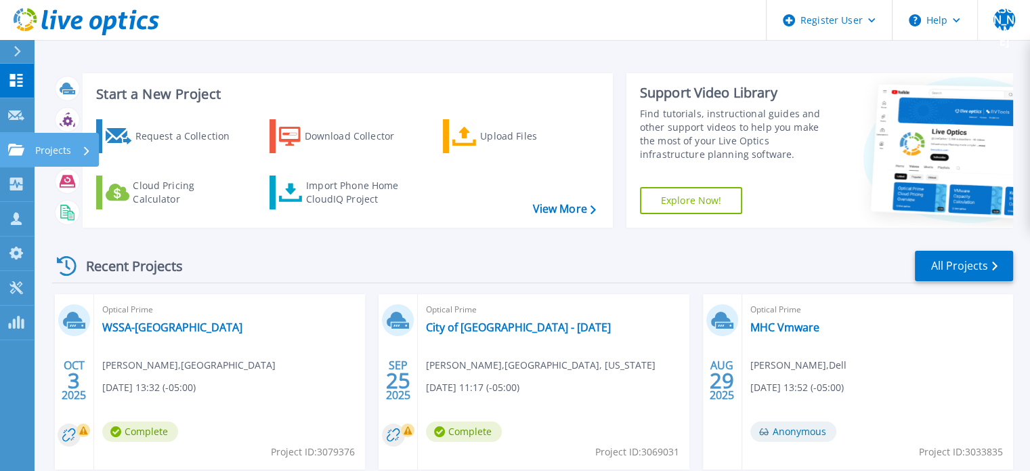
click at [6, 140] on link "Projects Projects" at bounding box center [17, 150] width 34 height 35
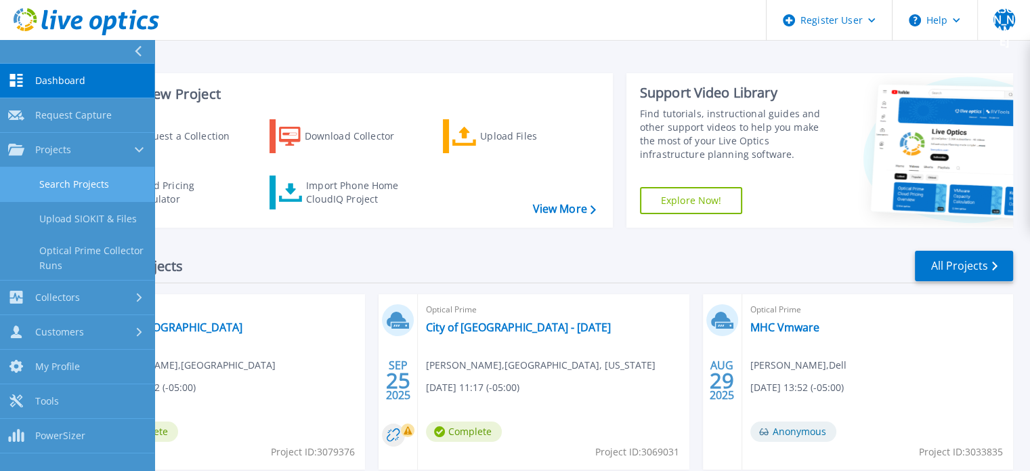
click at [84, 185] on link "Search Projects" at bounding box center [77, 184] width 154 height 35
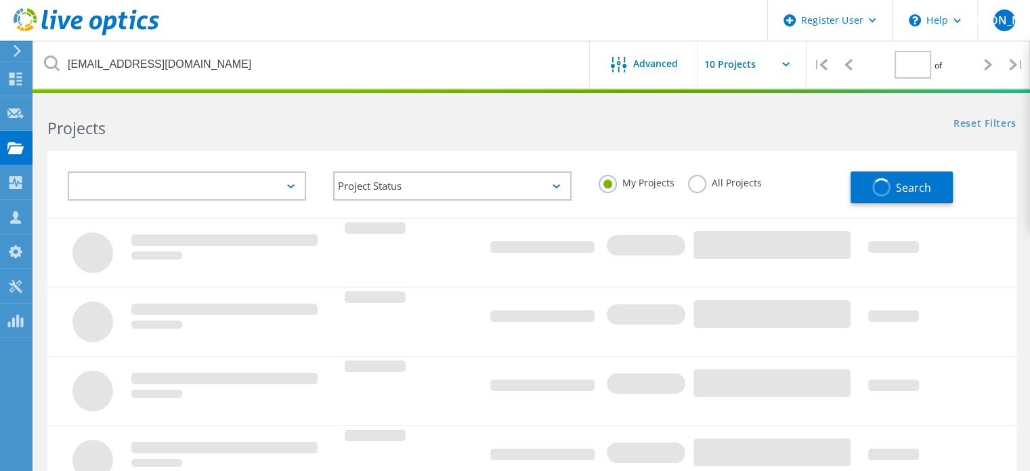
type input "1"
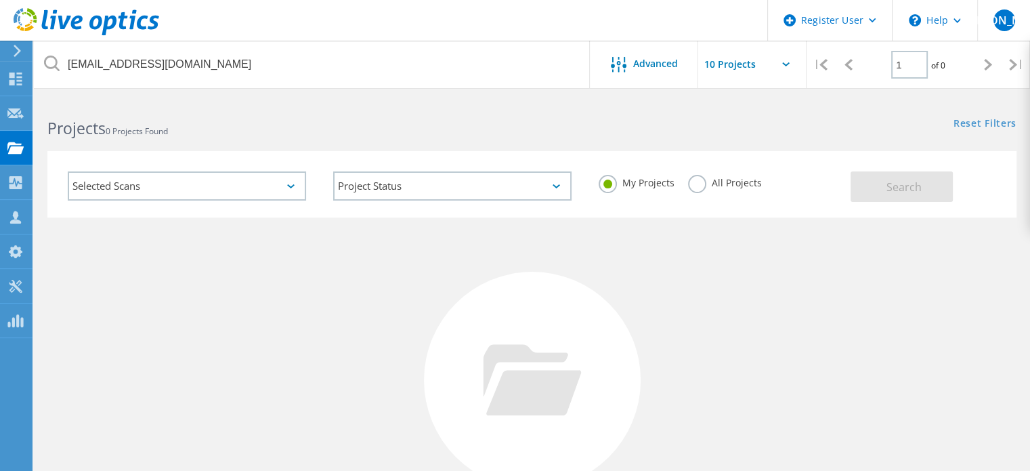
click at [709, 192] on div "All Projects" at bounding box center [725, 185] width 74 height 20
click at [700, 186] on label "All Projects" at bounding box center [725, 181] width 74 height 13
click at [0, 0] on input "All Projects" at bounding box center [0, 0] width 0 height 0
click at [877, 194] on button "Search" at bounding box center [901, 186] width 102 height 30
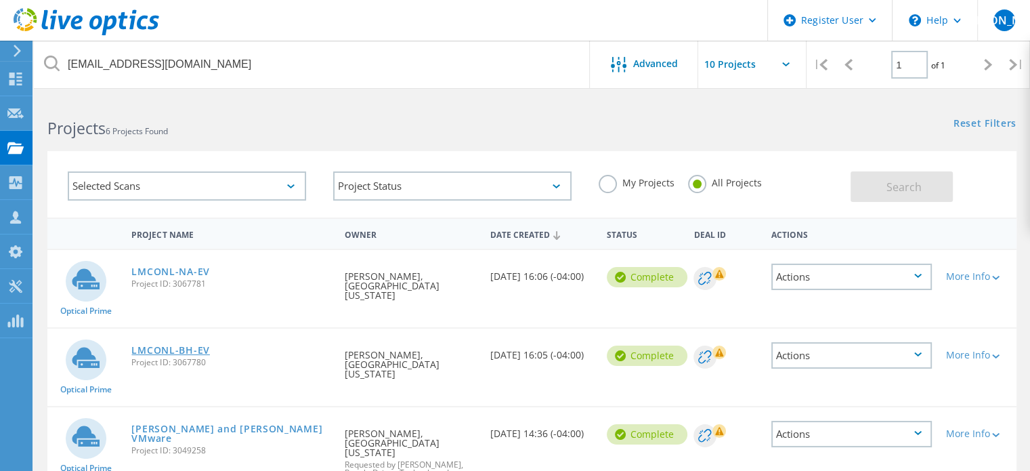
click at [165, 345] on link "LMCONL-BH-EV" at bounding box center [170, 349] width 78 height 9
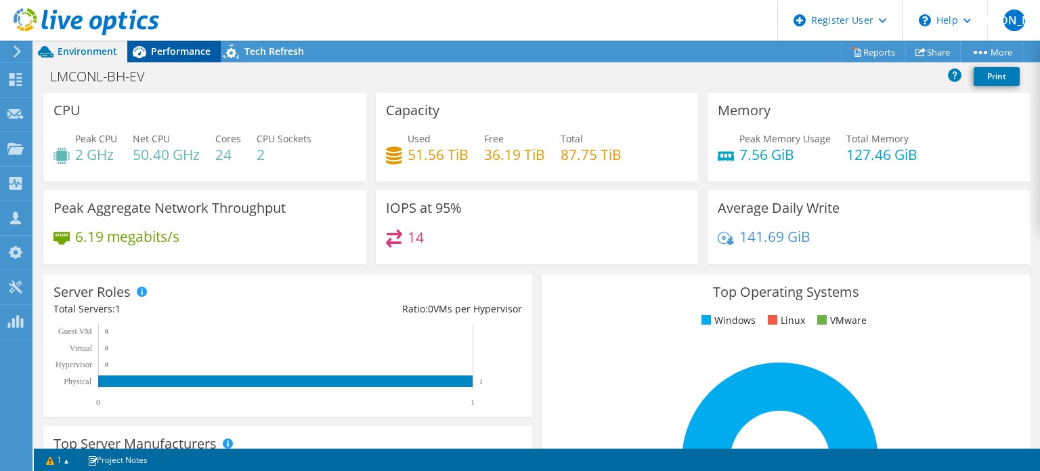
click at [151, 51] on span "Performance" at bounding box center [181, 51] width 60 height 13
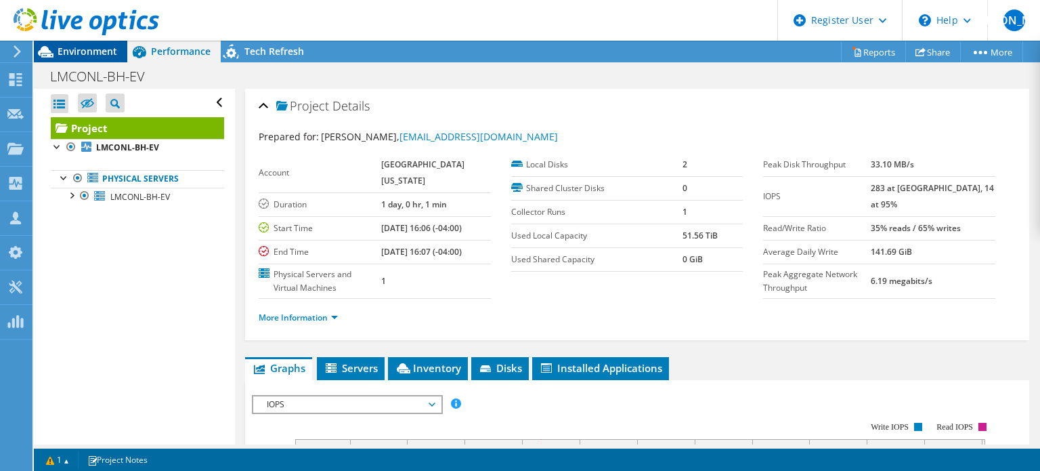
click at [69, 48] on span "Environment" at bounding box center [88, 51] width 60 height 13
